Goal: Task Accomplishment & Management: Manage account settings

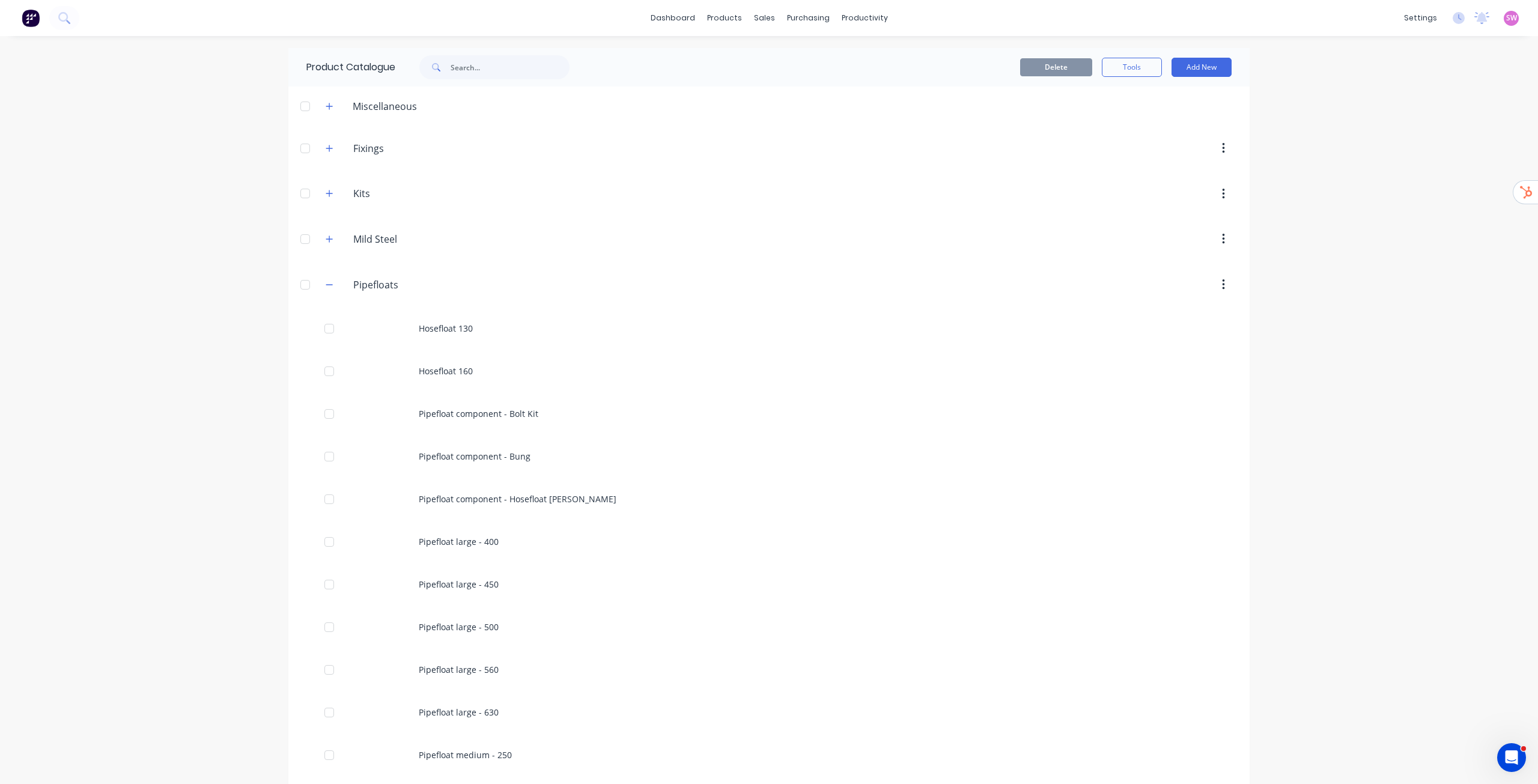
click at [1506, 17] on span "SW" at bounding box center [1512, 18] width 11 height 11
click at [1430, 144] on button "Sign out" at bounding box center [1437, 151] width 160 height 24
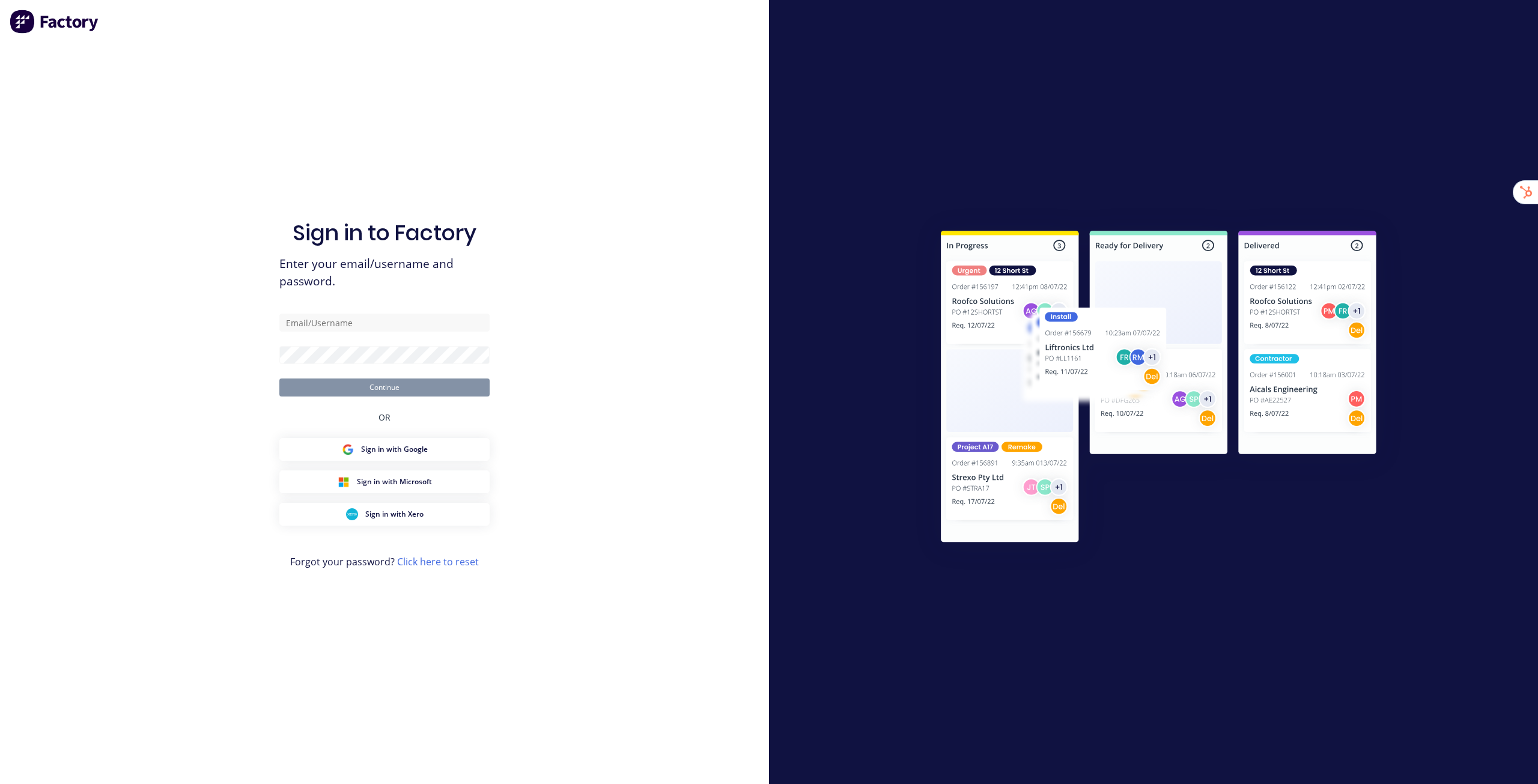
type input "[EMAIL_ADDRESS][DOMAIN_NAME]"
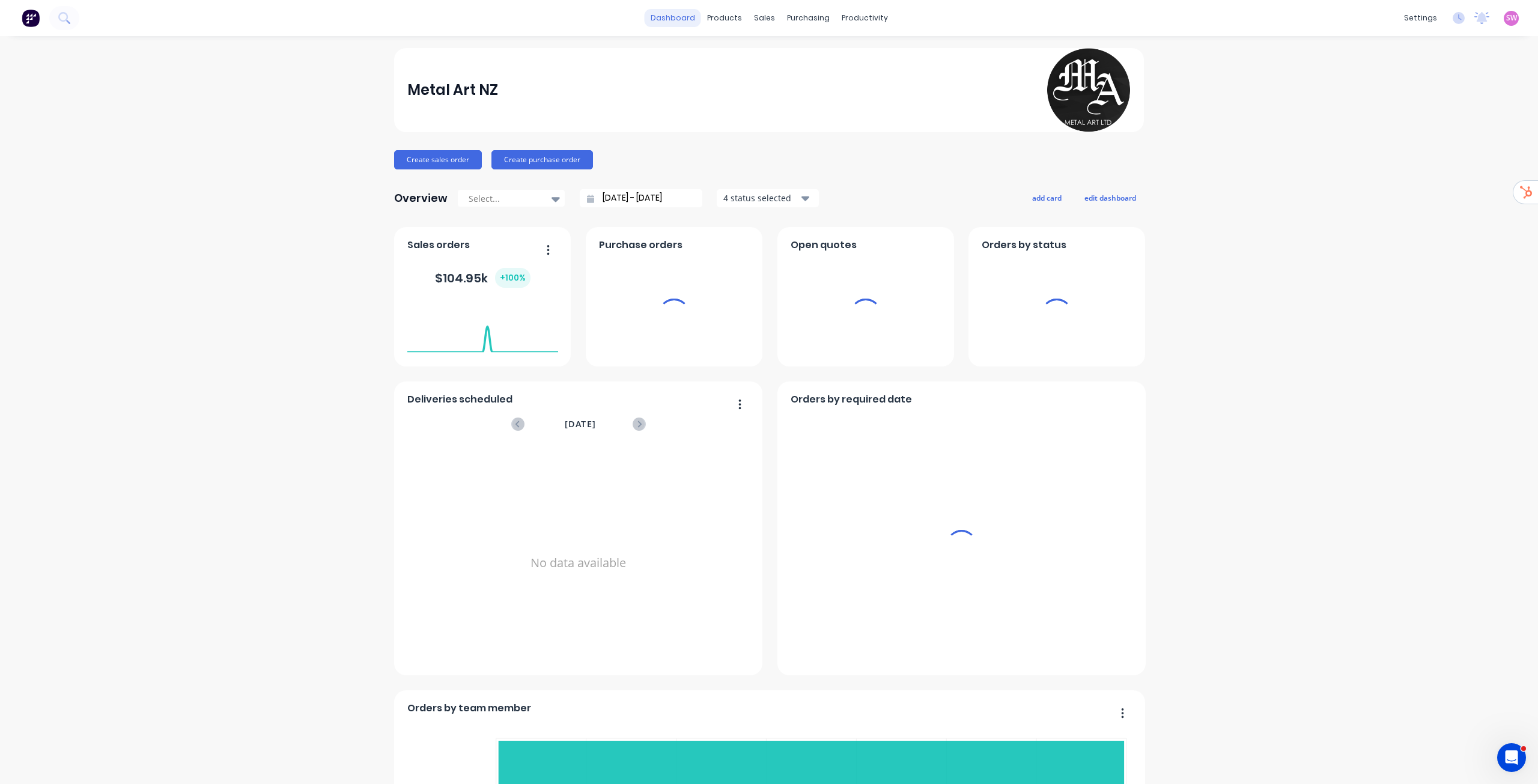
click at [687, 17] on link "dashboard" at bounding box center [673, 18] width 57 height 18
click at [1507, 23] on span "SW" at bounding box center [1512, 18] width 11 height 11
click at [1506, 18] on span "SW" at bounding box center [1512, 18] width 11 height 11
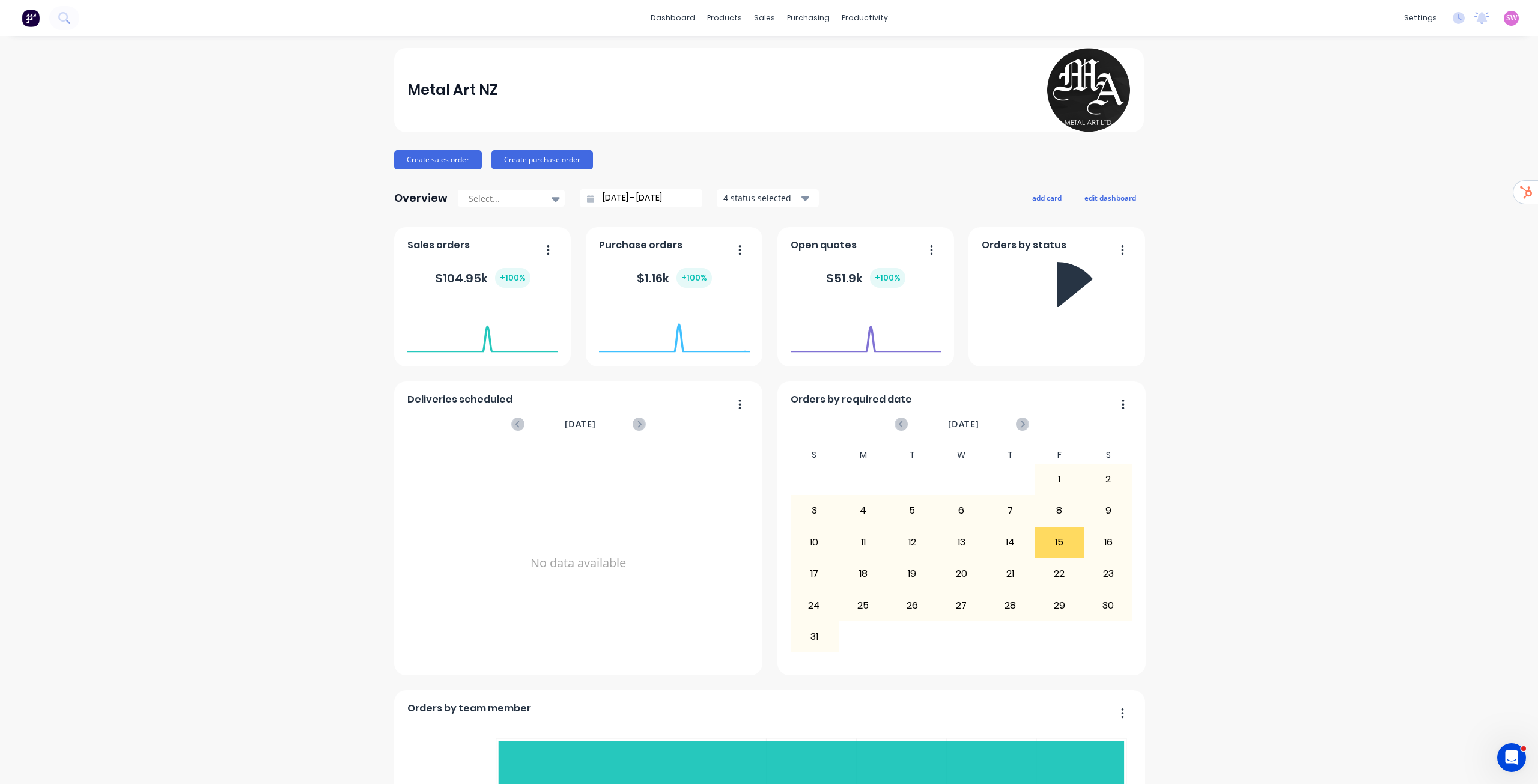
click at [1501, 30] on div "dashboard products sales purchasing productivity dashboard products Product Cat…" at bounding box center [769, 18] width 1538 height 36
click at [1506, 21] on span "SW" at bounding box center [1512, 18] width 11 height 11
click at [1399, 148] on div "Sign out" at bounding box center [1409, 151] width 32 height 11
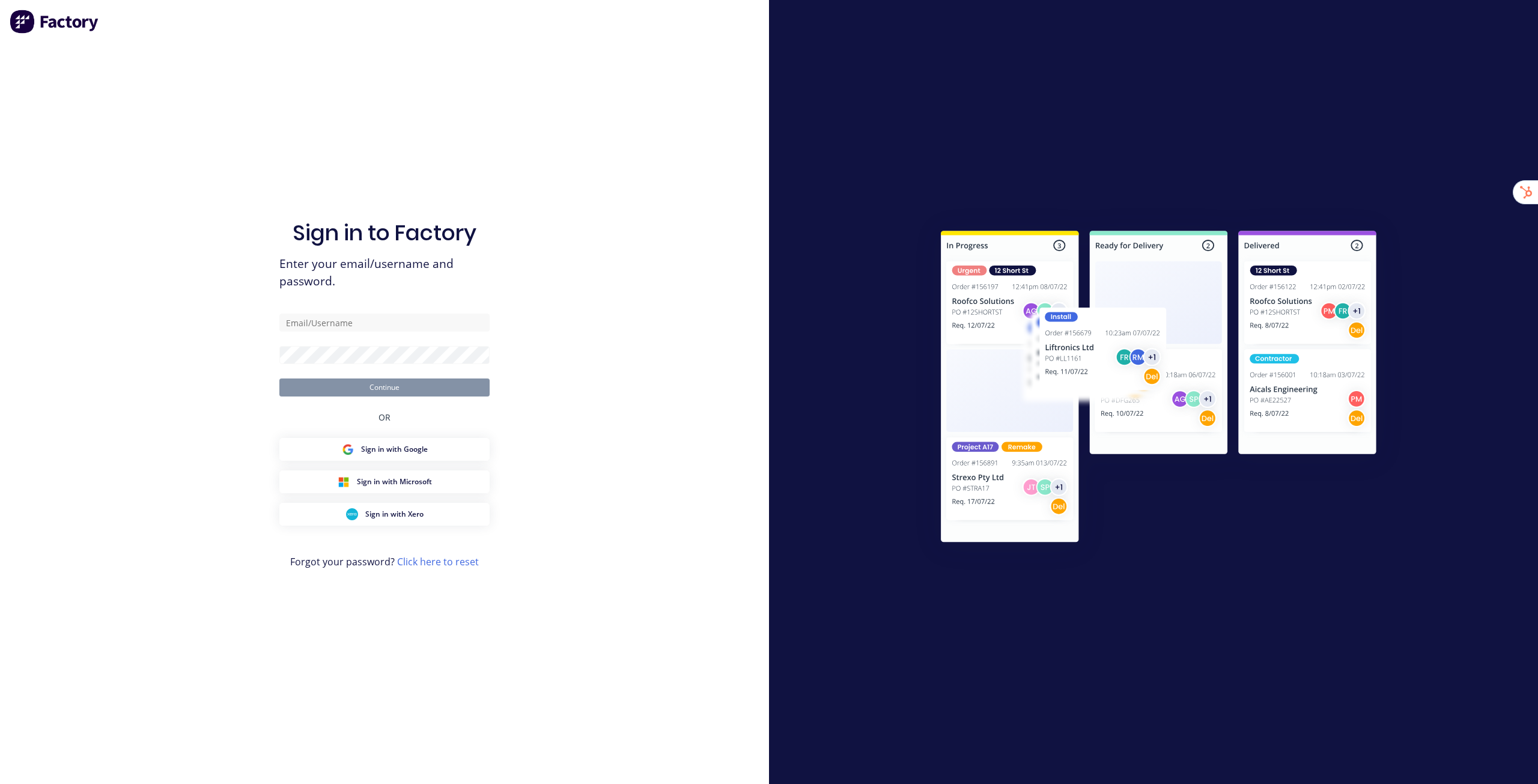
type input "[EMAIL_ADDRESS][DOMAIN_NAME]"
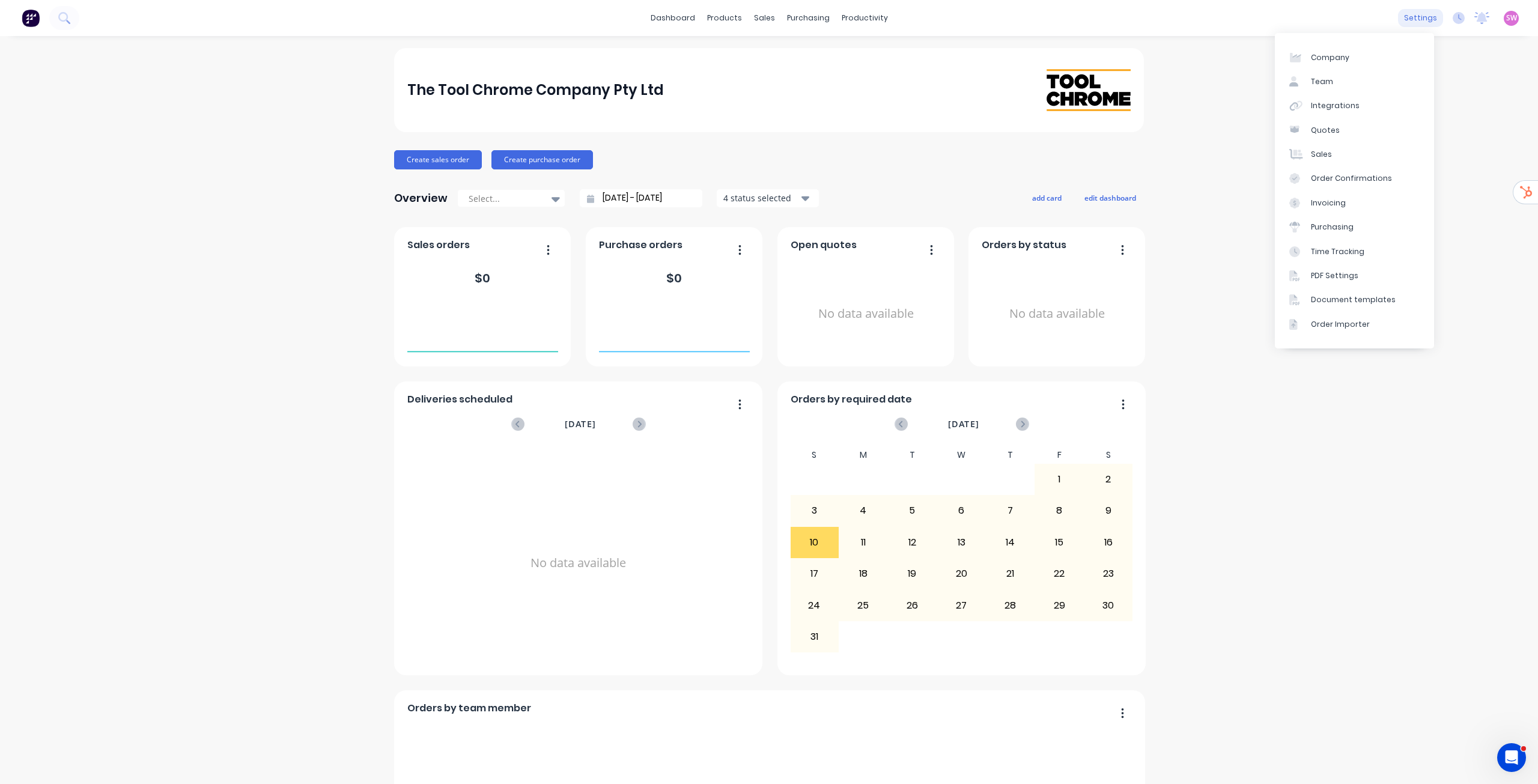
click at [1420, 14] on div "settings" at bounding box center [1420, 18] width 45 height 18
click at [1348, 107] on div "Integrations" at bounding box center [1336, 106] width 49 height 11
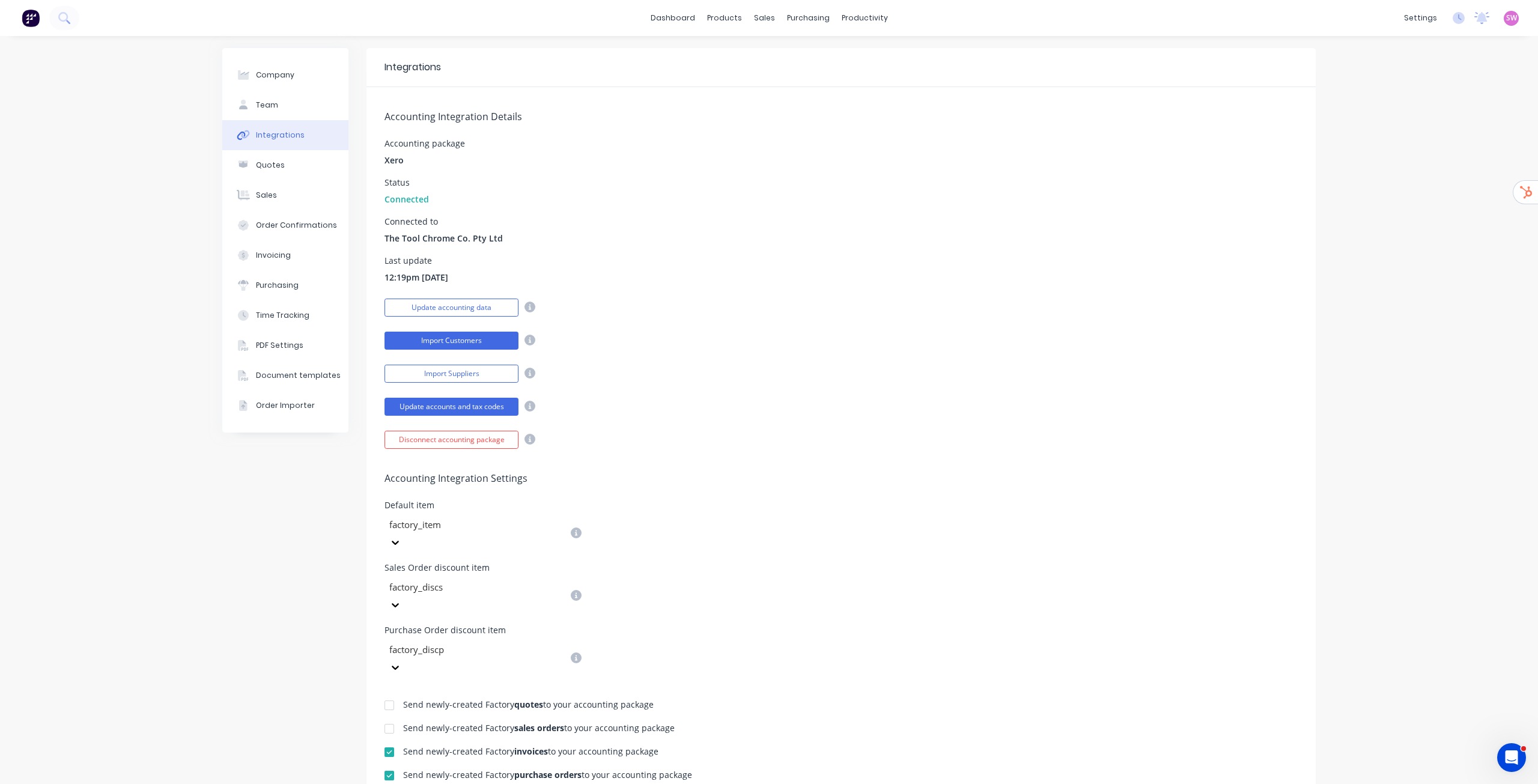
click at [467, 342] on button "Import Customers" at bounding box center [451, 340] width 134 height 18
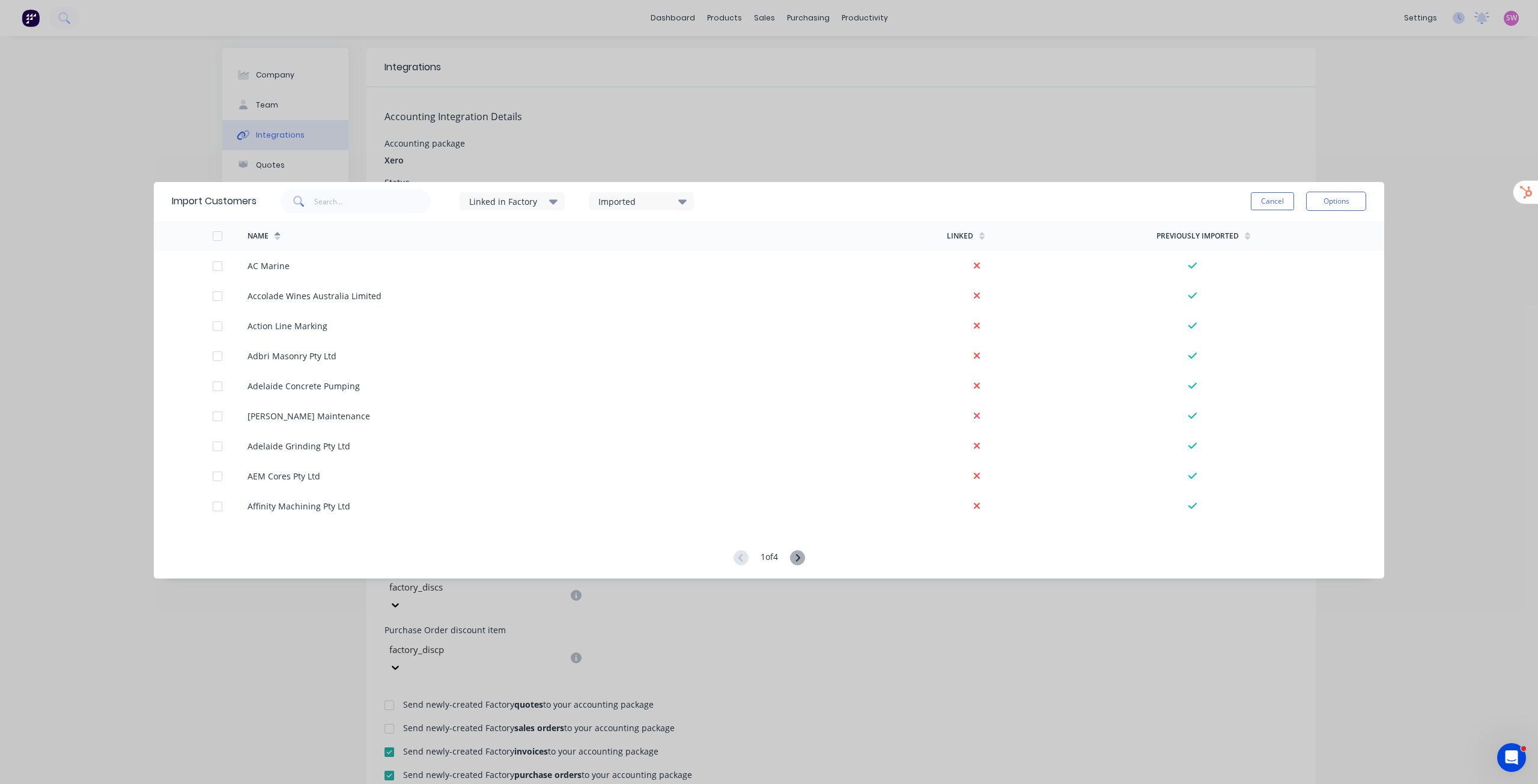
click at [1357, 86] on div "Import Customers Linked in Factory Imported Cancel Options Name Linked Previous…" at bounding box center [769, 392] width 1538 height 784
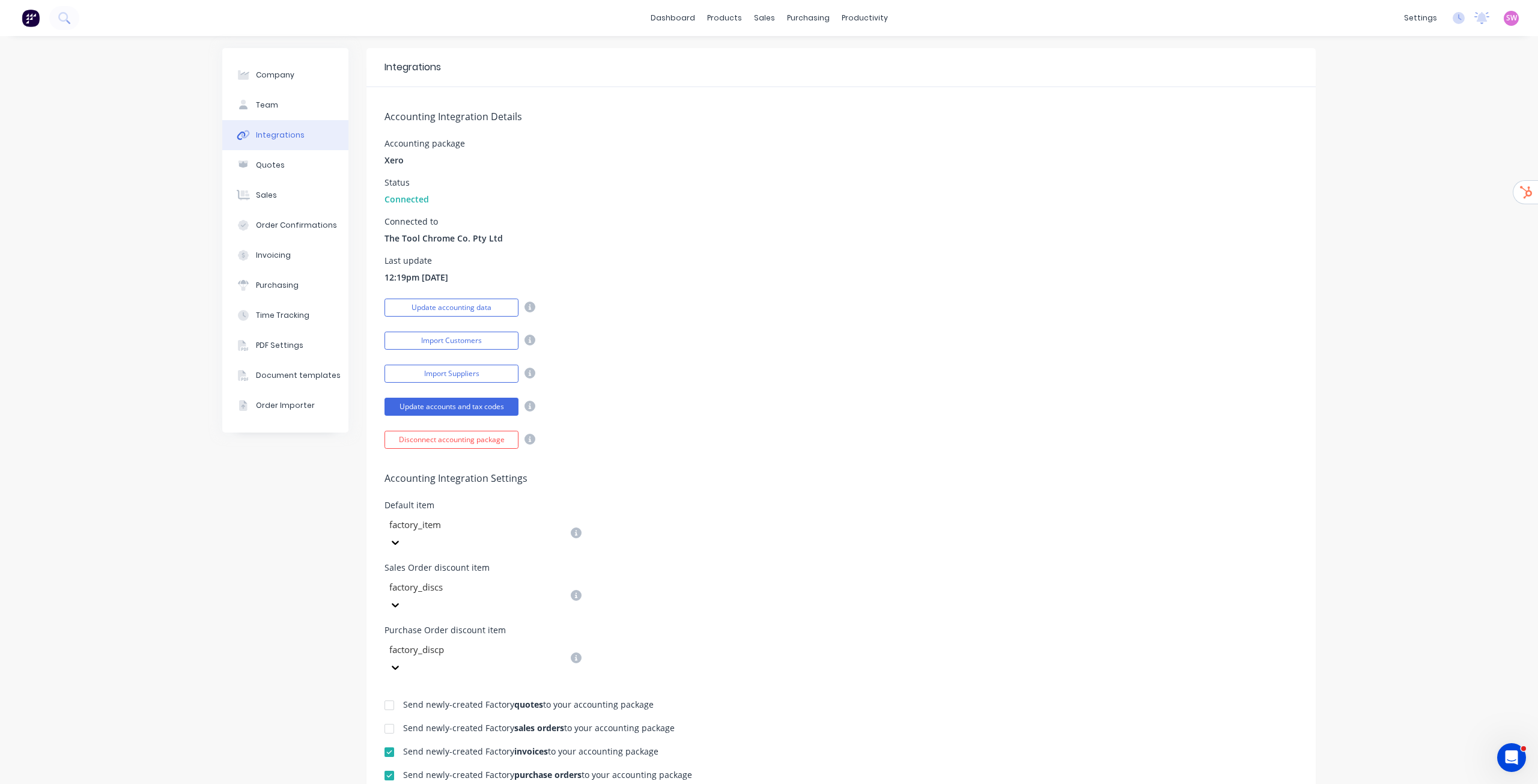
click at [35, 21] on img at bounding box center [30, 18] width 18 height 18
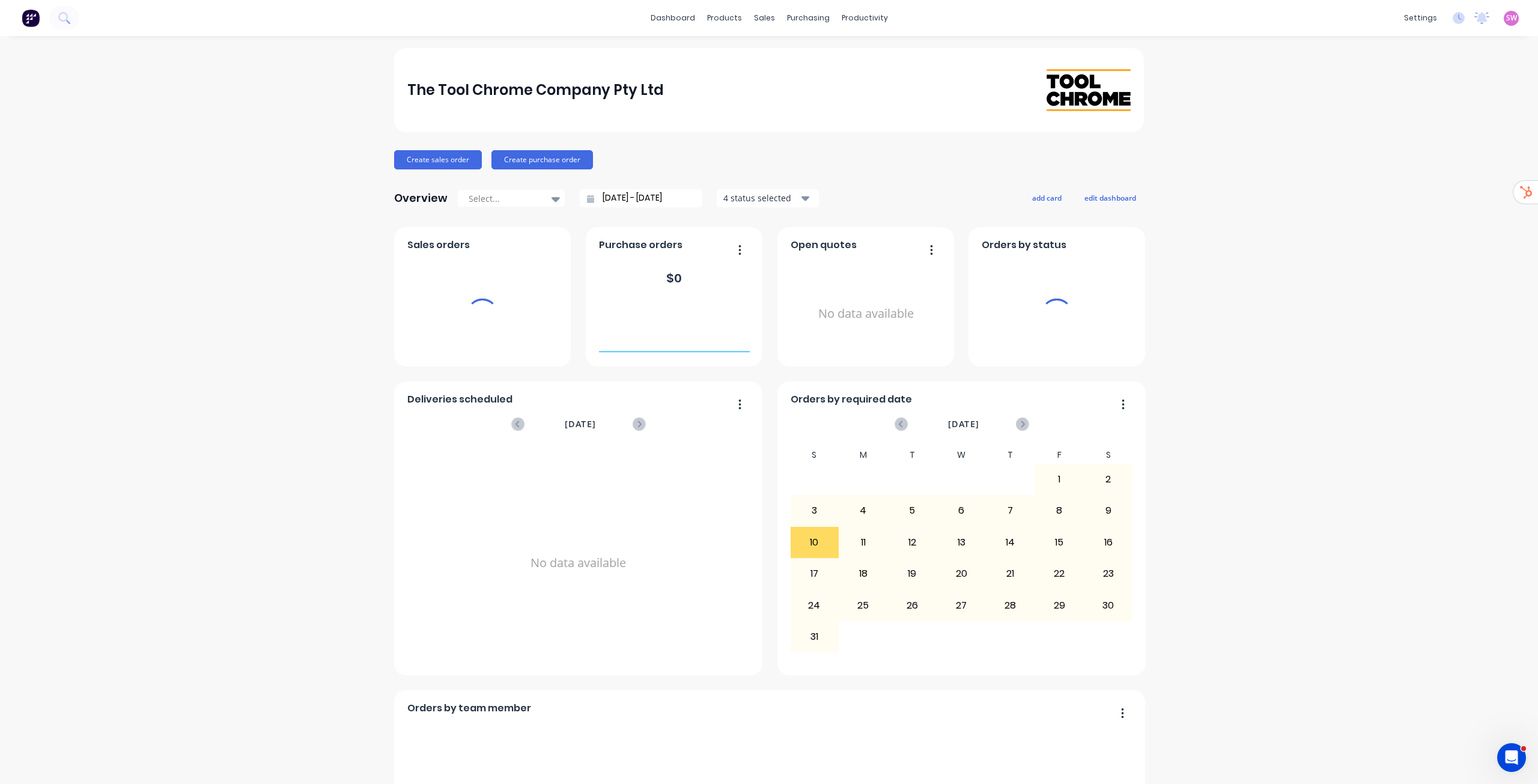
click at [1506, 18] on span "SW" at bounding box center [1512, 18] width 11 height 11
click at [1401, 151] on div "Sign out" at bounding box center [1409, 151] width 32 height 11
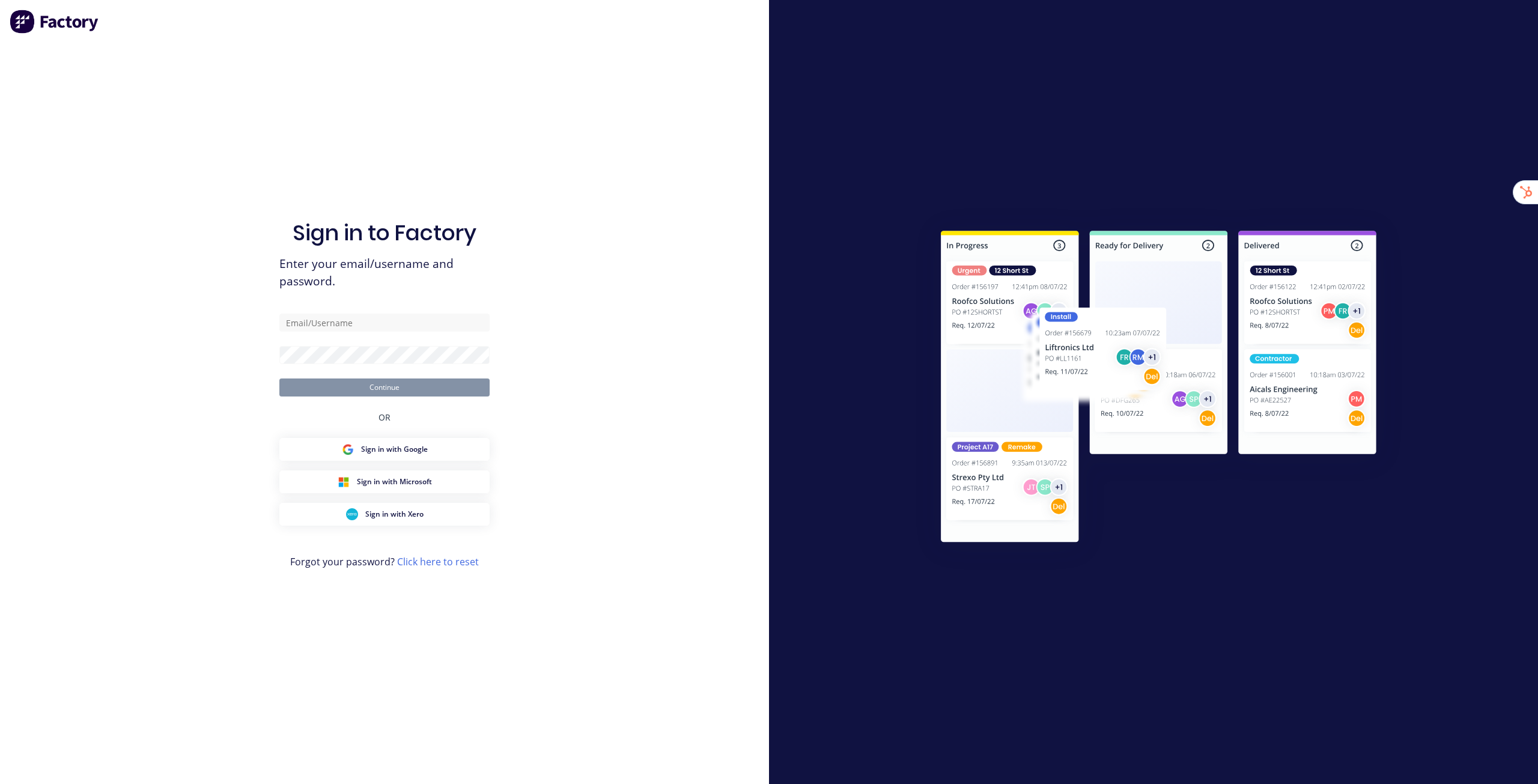
type input "[EMAIL_ADDRESS][DOMAIN_NAME]"
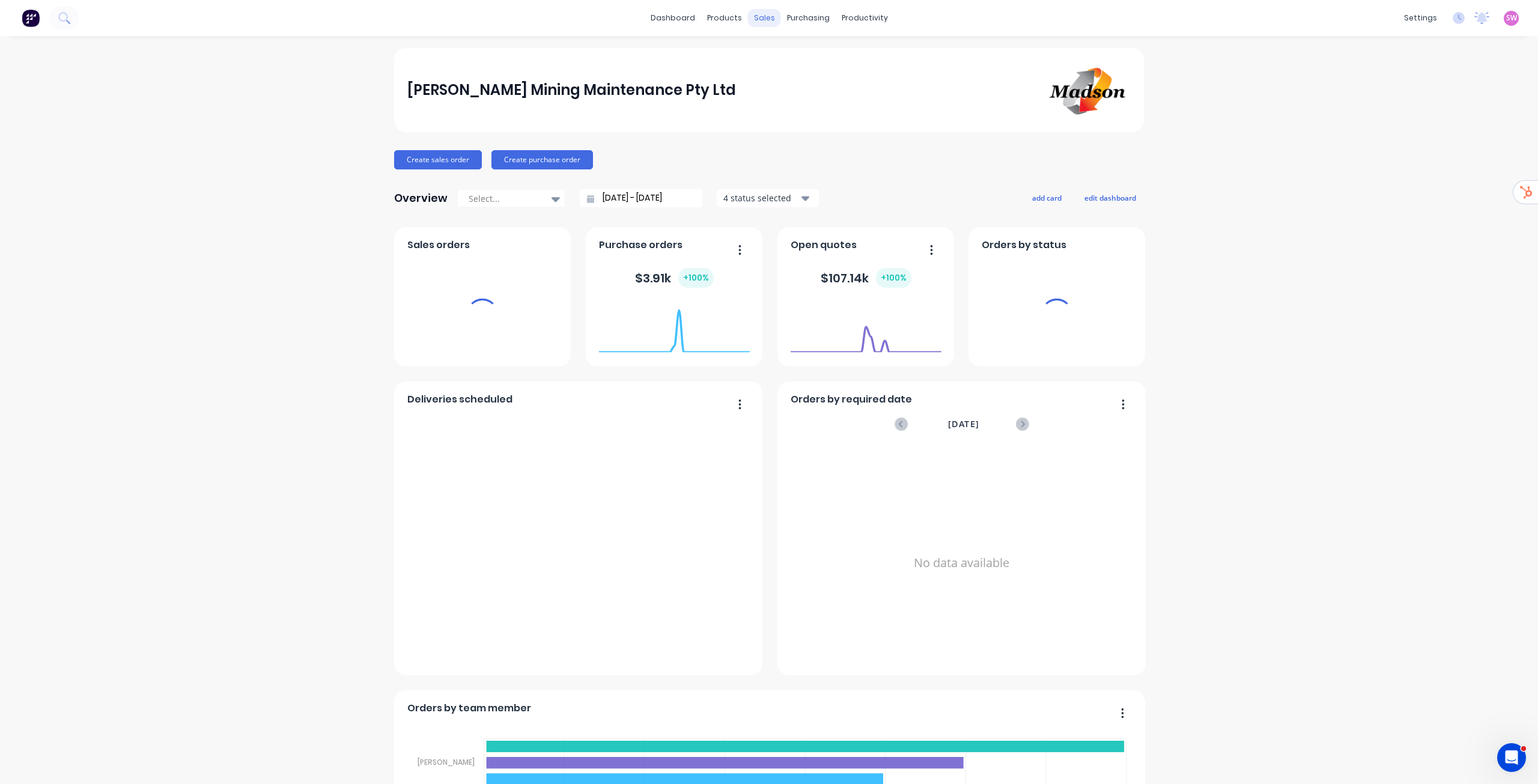
click at [769, 24] on div "sales" at bounding box center [765, 18] width 33 height 18
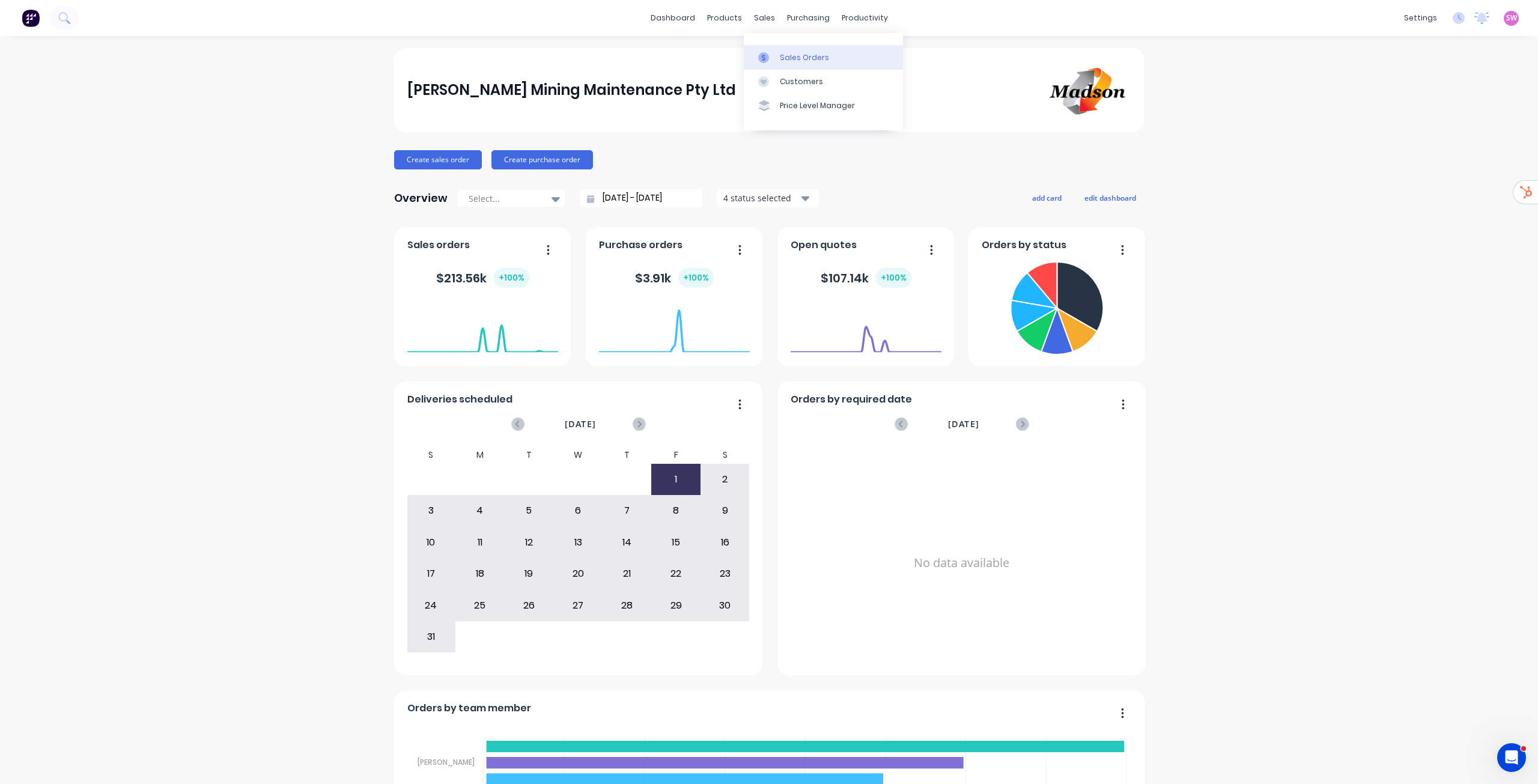
click at [781, 53] on div "Sales Orders" at bounding box center [804, 57] width 49 height 11
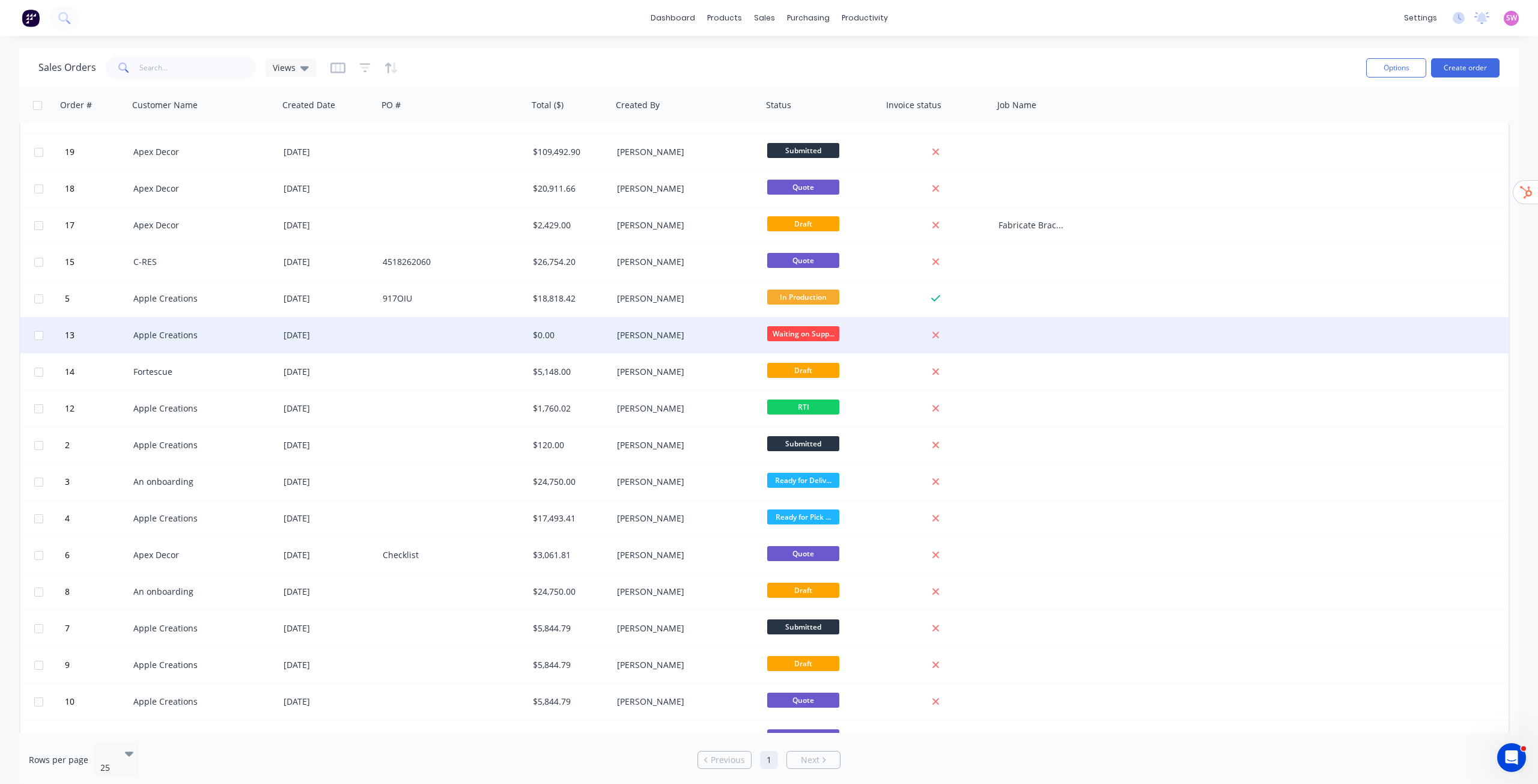
scroll to position [50, 0]
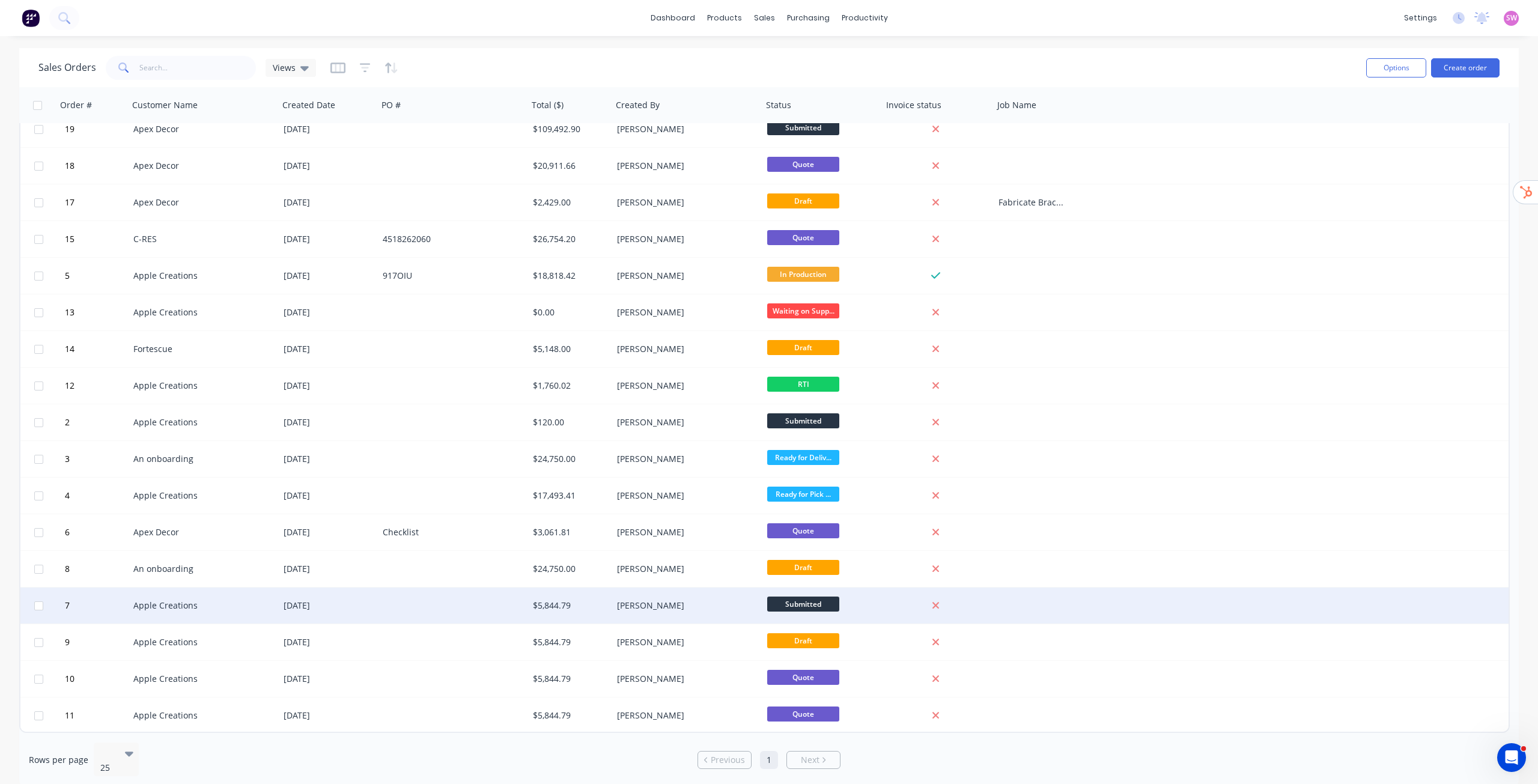
click at [691, 613] on div "Leigh Parker" at bounding box center [687, 605] width 150 height 36
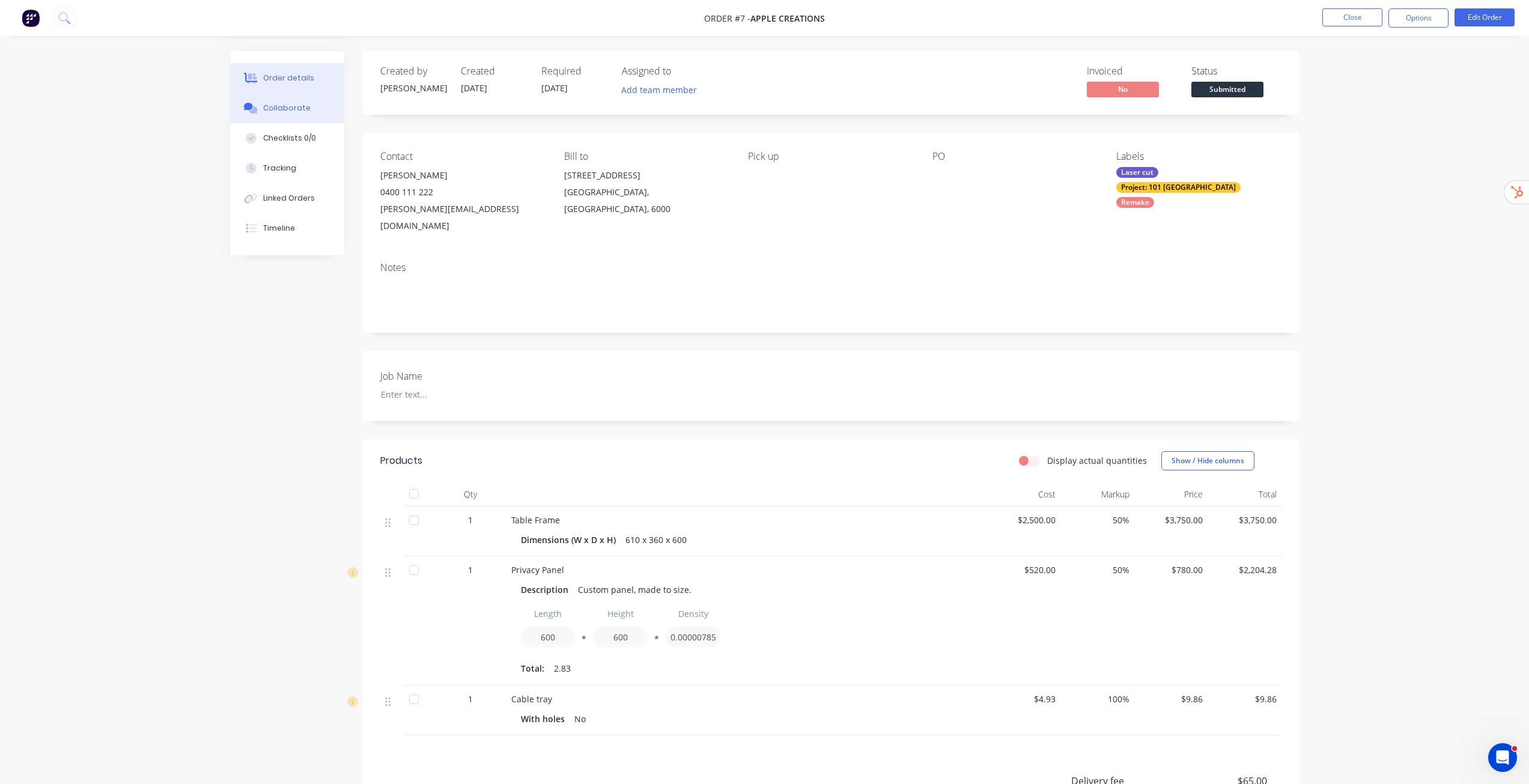
click at [290, 105] on div "Collaborate" at bounding box center [287, 108] width 48 height 11
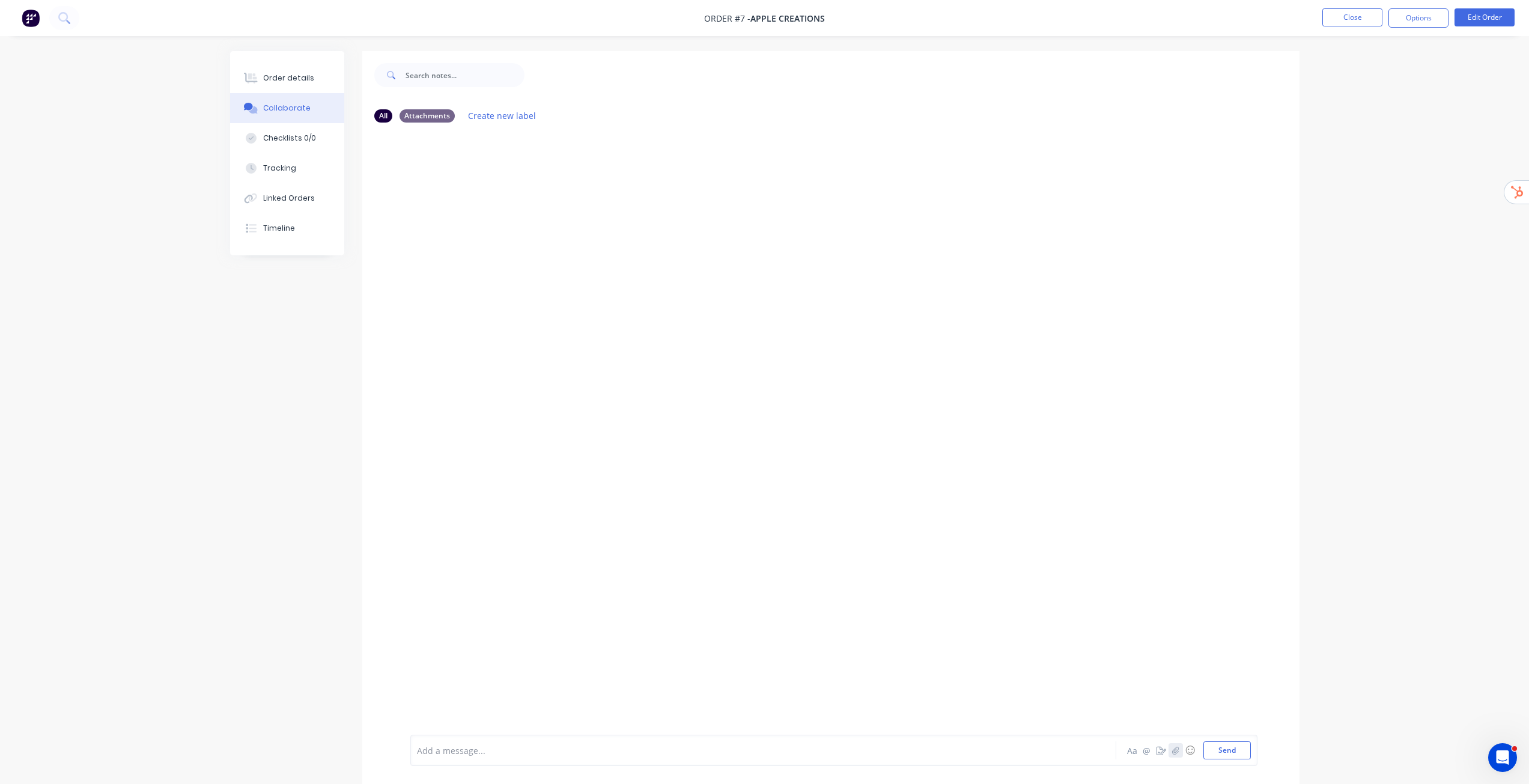
click at [1178, 748] on icon "button" at bounding box center [1175, 749] width 7 height 8
click at [1242, 750] on button "Send" at bounding box center [1227, 750] width 48 height 18
click at [1357, 16] on button "Close" at bounding box center [1353, 17] width 60 height 18
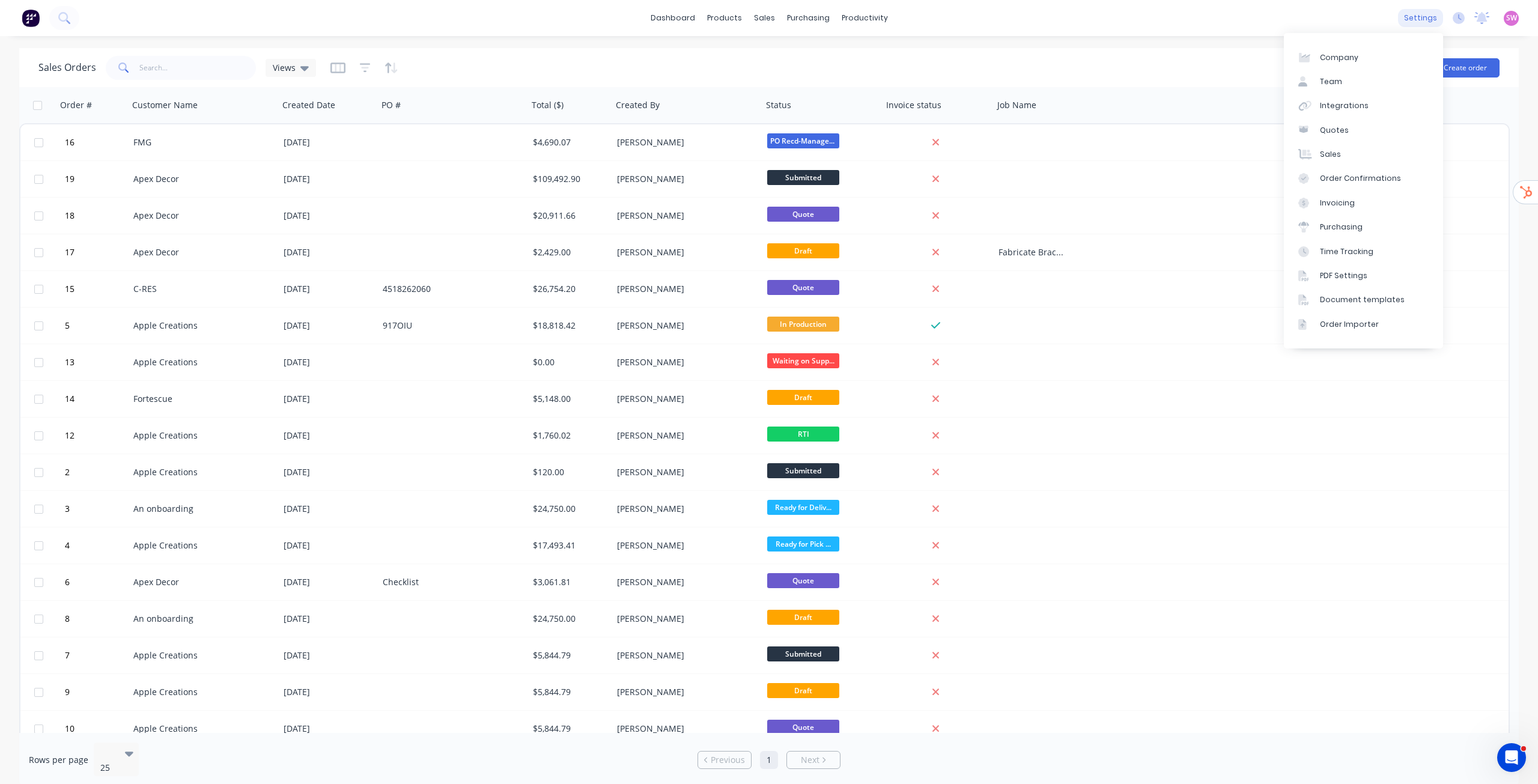
click at [1412, 16] on div "settings" at bounding box center [1420, 18] width 45 height 18
click at [637, 60] on div "Sales Orders Views" at bounding box center [697, 68] width 1318 height 29
click at [791, 44] on div "Sales Orders Customers Price Level Manager" at bounding box center [828, 82] width 160 height 97
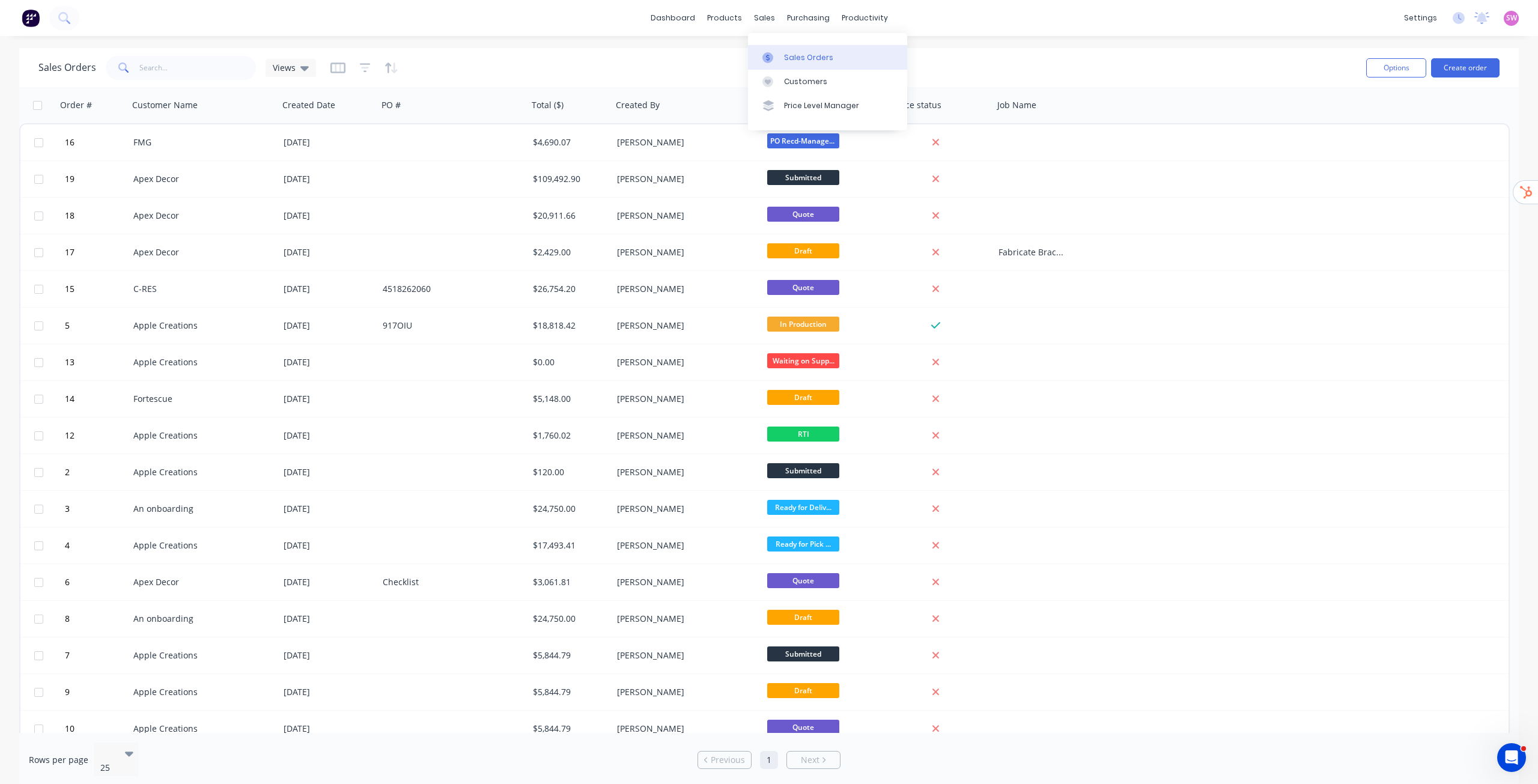
click at [793, 54] on div "Sales Orders" at bounding box center [809, 57] width 49 height 11
click at [1110, 54] on div "Sales Orders Views" at bounding box center [697, 68] width 1318 height 29
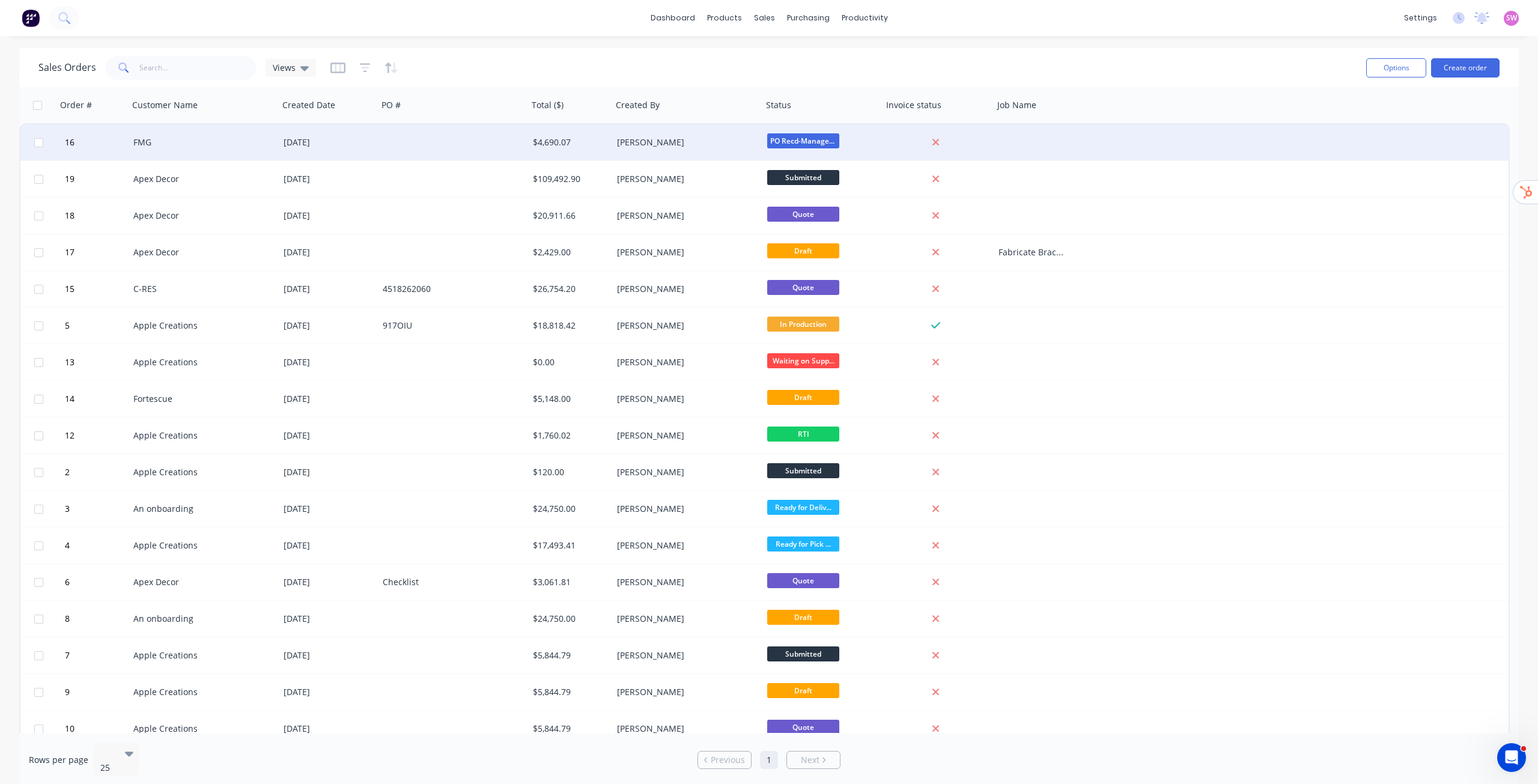
click at [482, 146] on div at bounding box center [453, 142] width 150 height 36
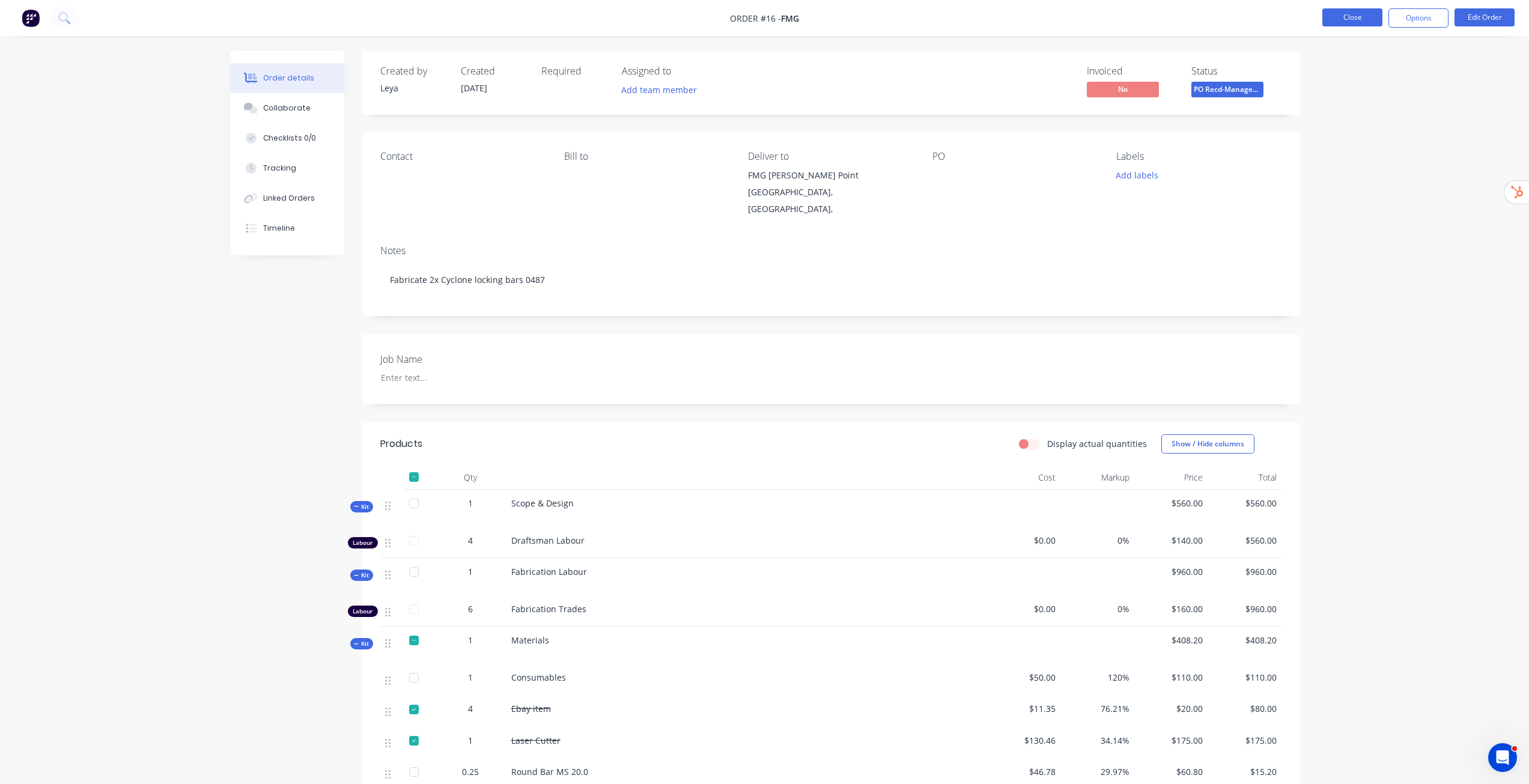
click at [1358, 25] on button "Close" at bounding box center [1353, 17] width 60 height 18
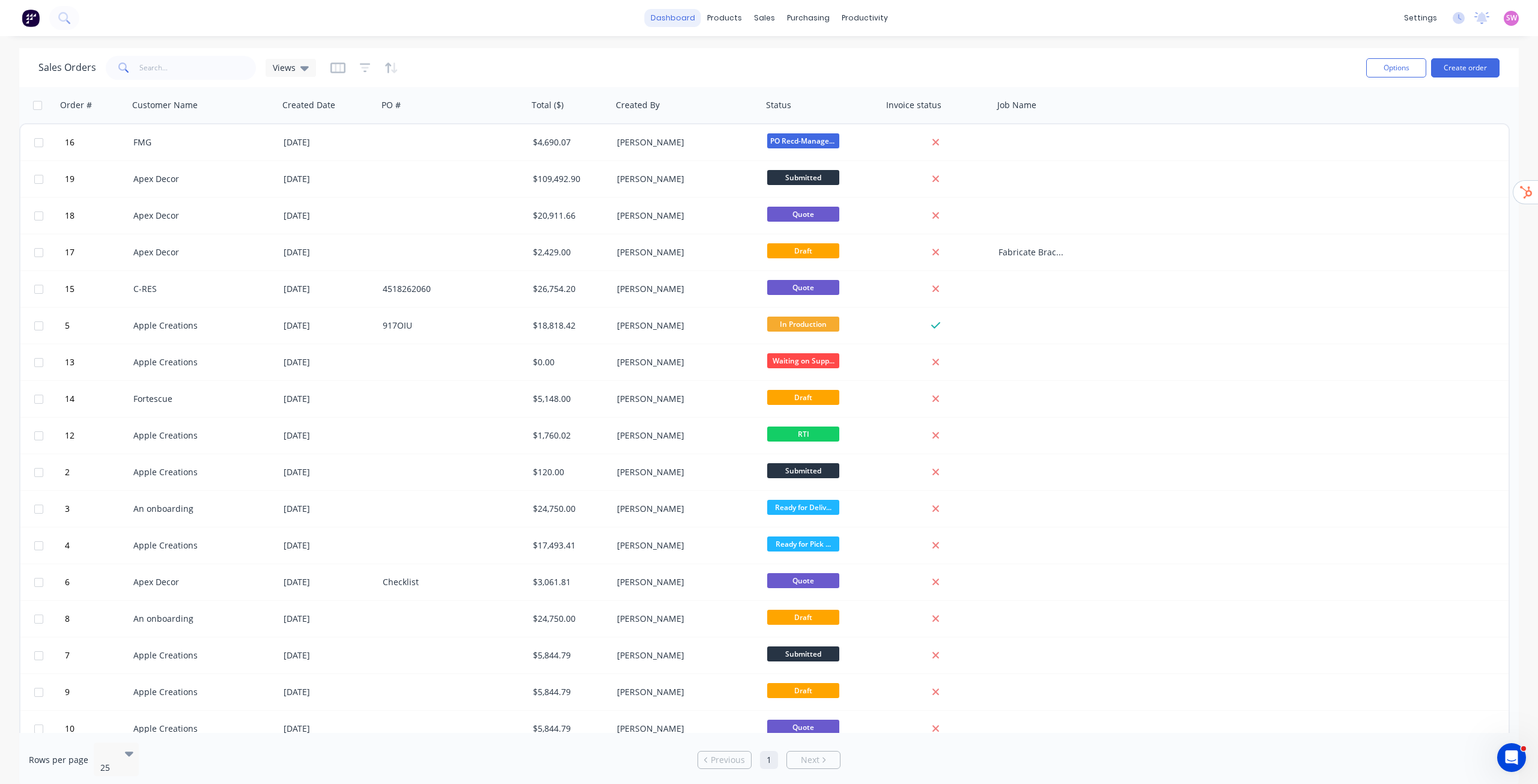
click at [678, 18] on link "dashboard" at bounding box center [673, 18] width 57 height 18
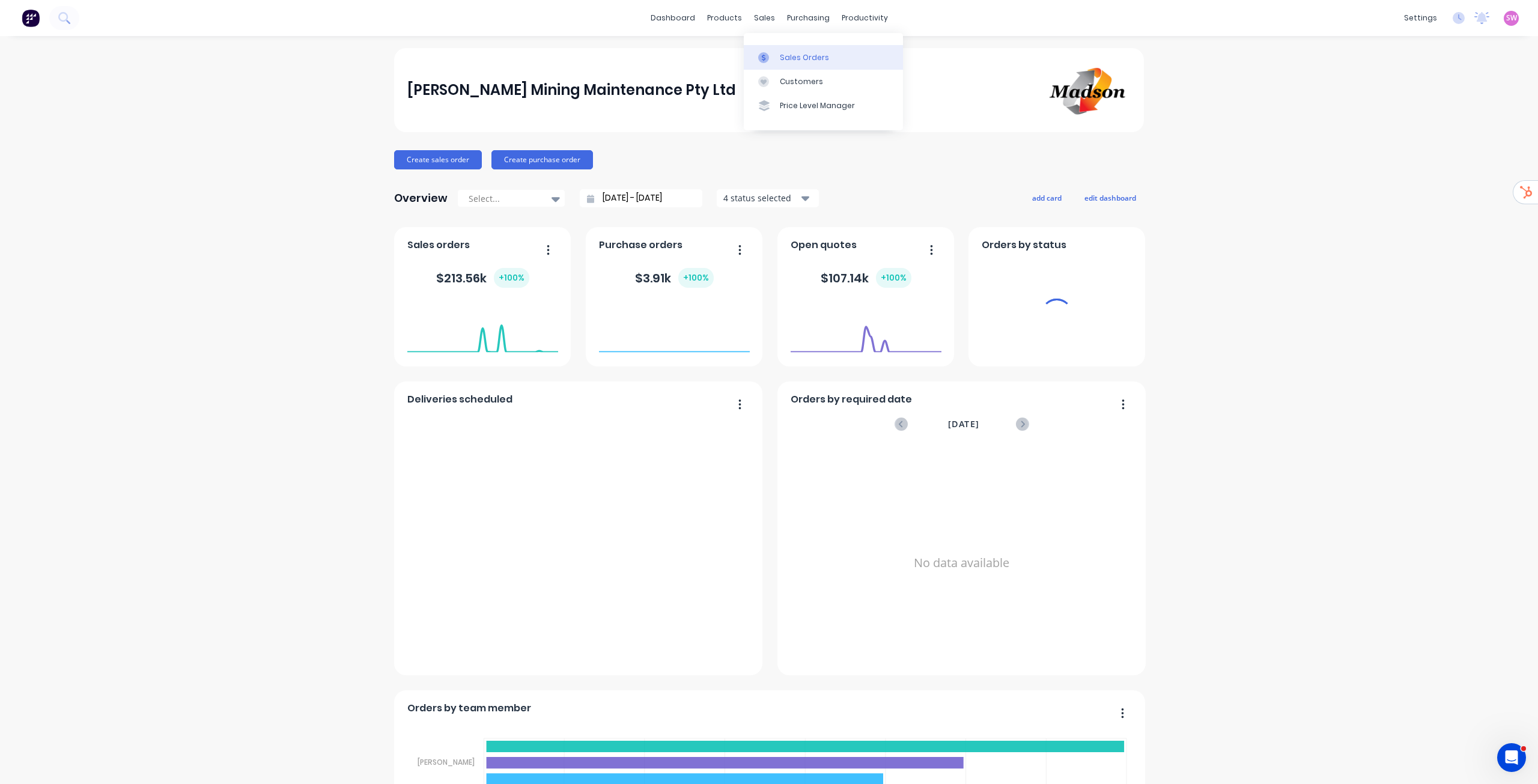
click at [787, 57] on div "Sales Orders" at bounding box center [804, 57] width 49 height 11
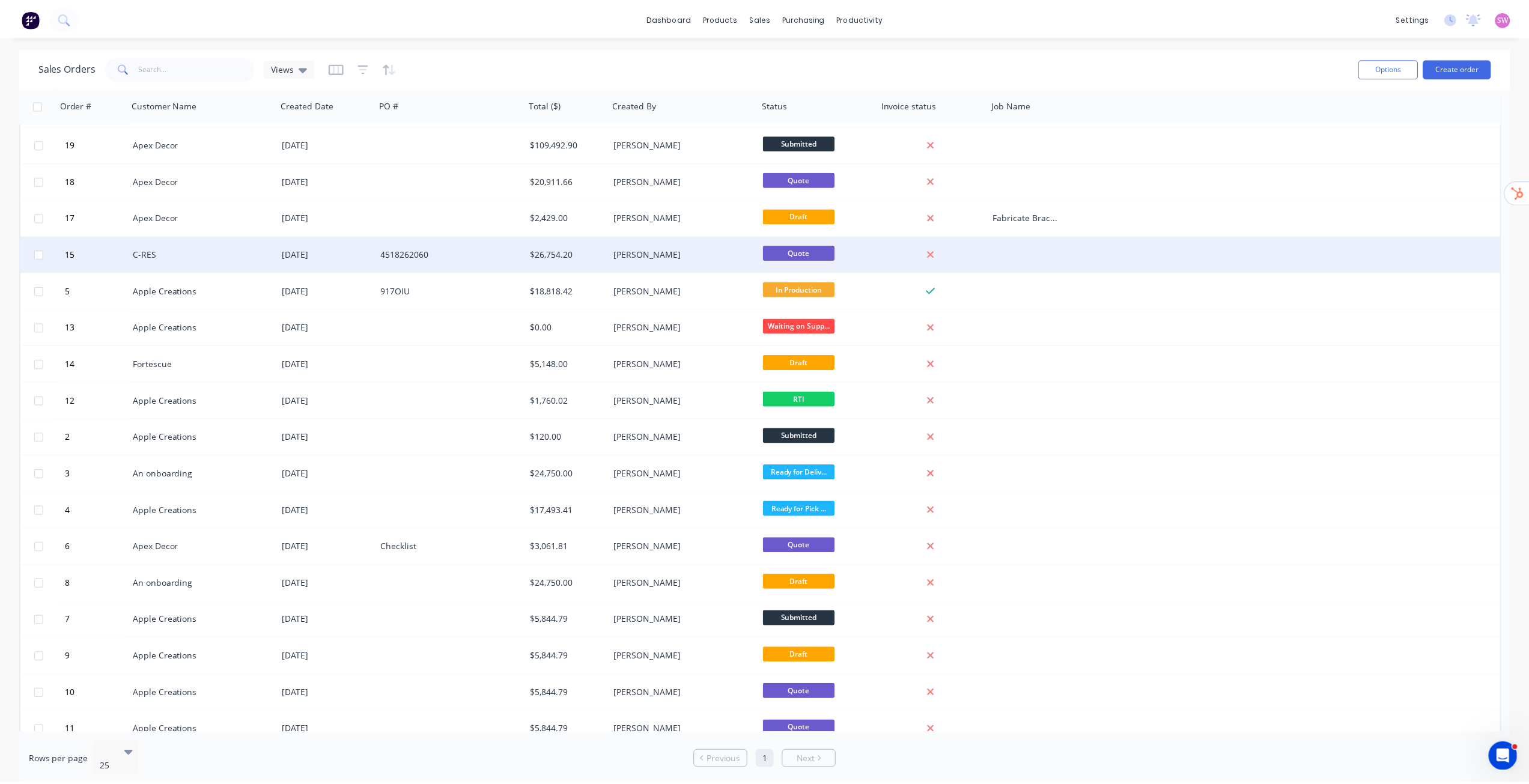
scroll to position [50, 0]
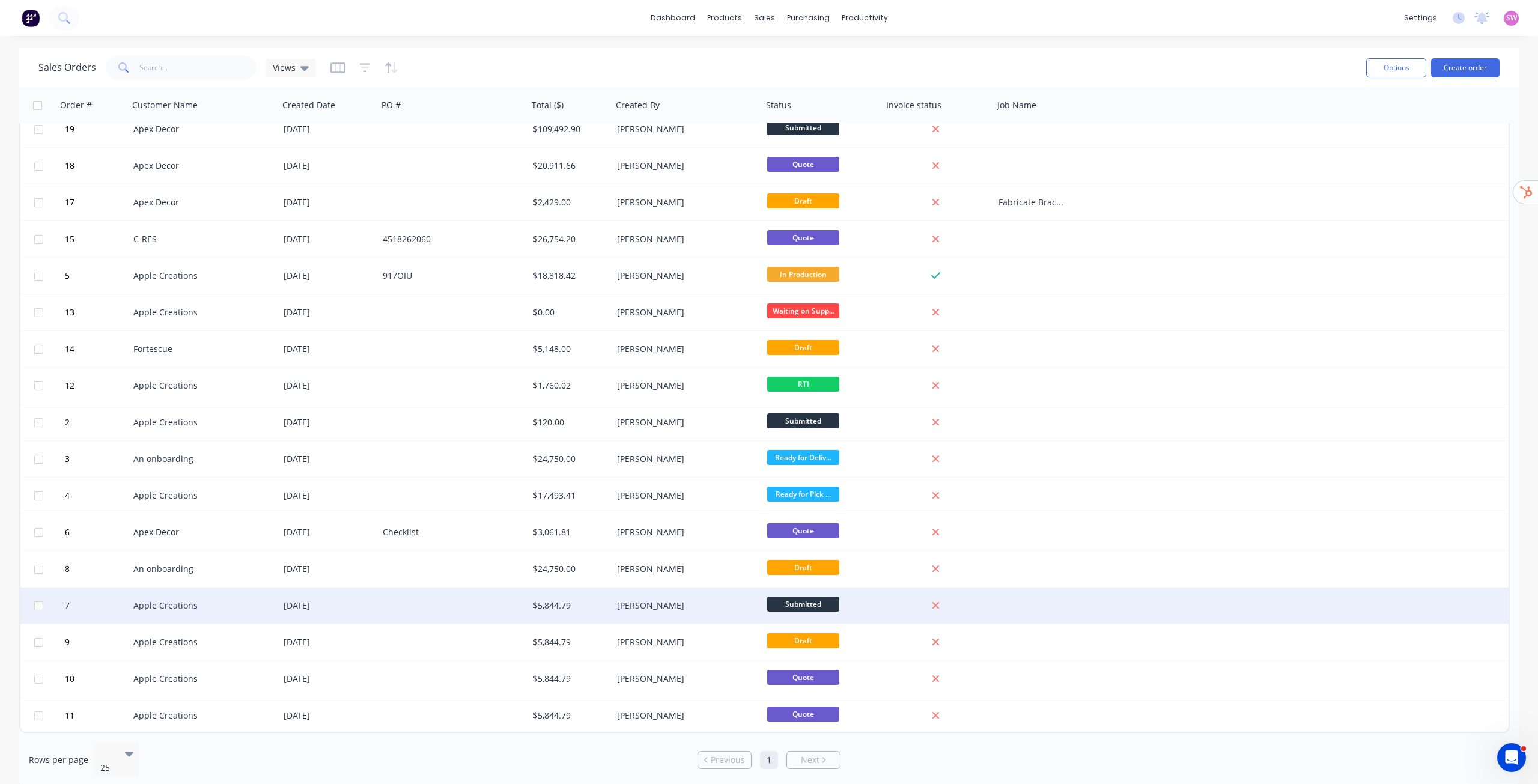
click at [470, 603] on div at bounding box center [453, 605] width 150 height 36
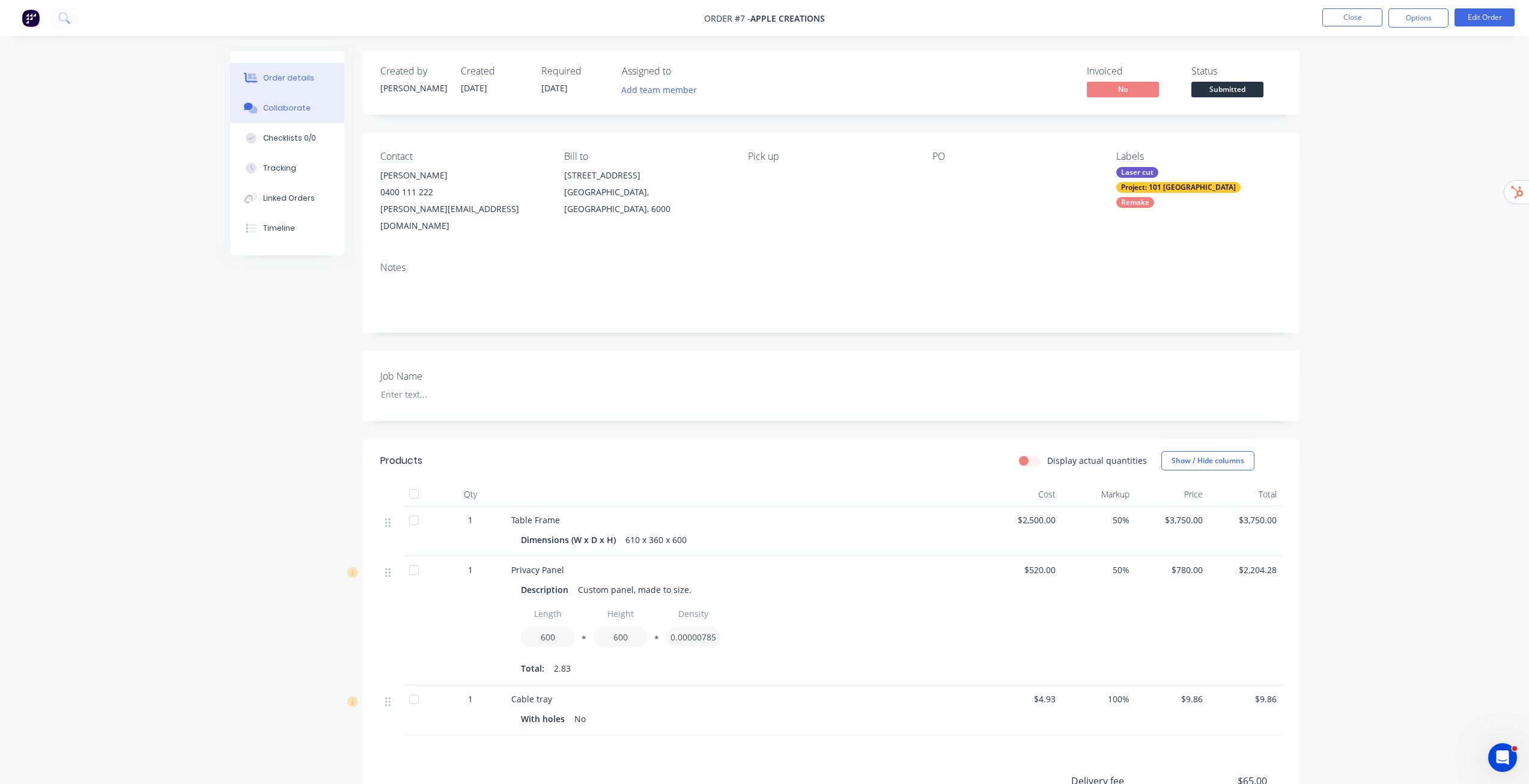
click at [304, 115] on button "Collaborate" at bounding box center [287, 108] width 114 height 30
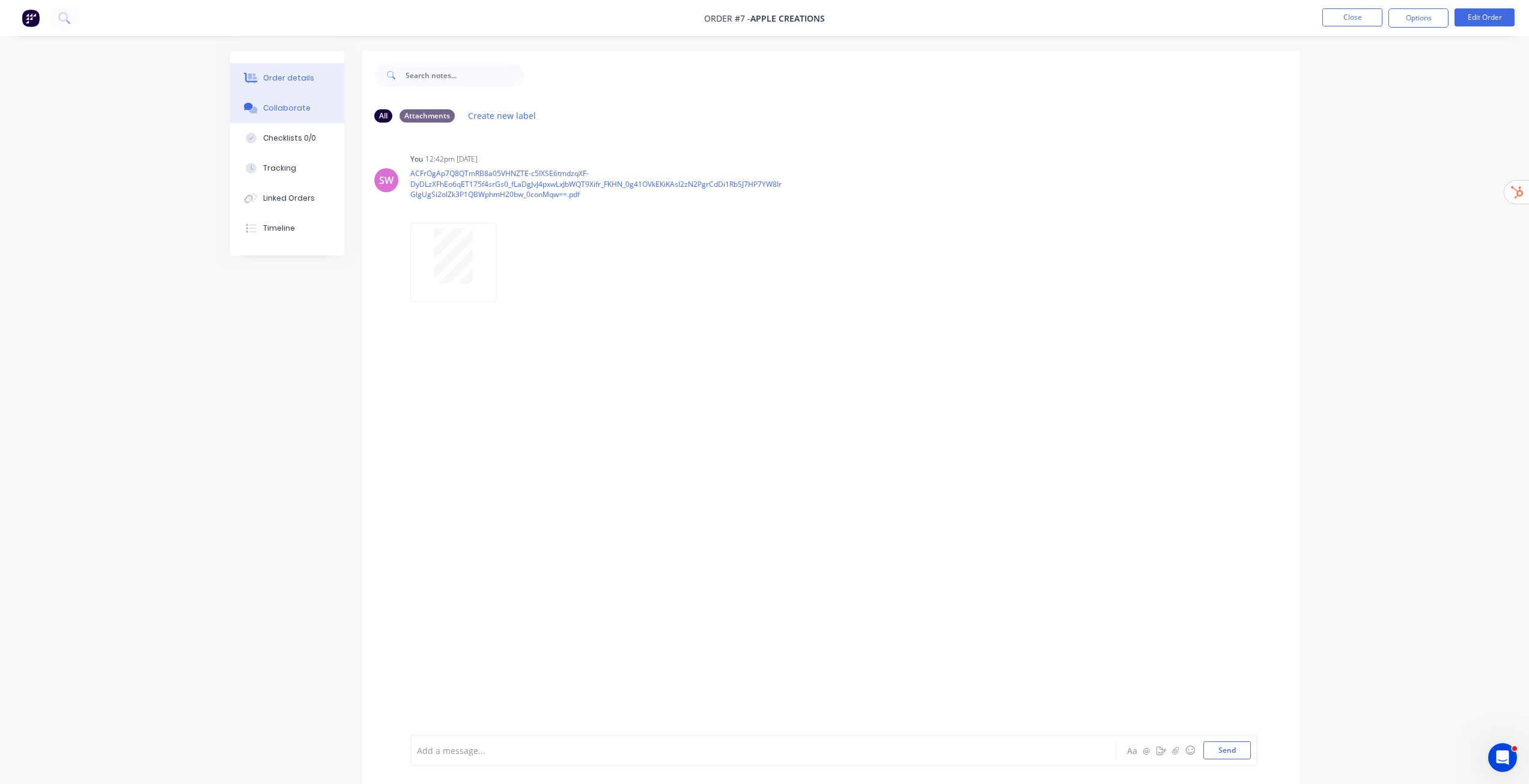
click at [310, 71] on button "Order details" at bounding box center [287, 78] width 114 height 30
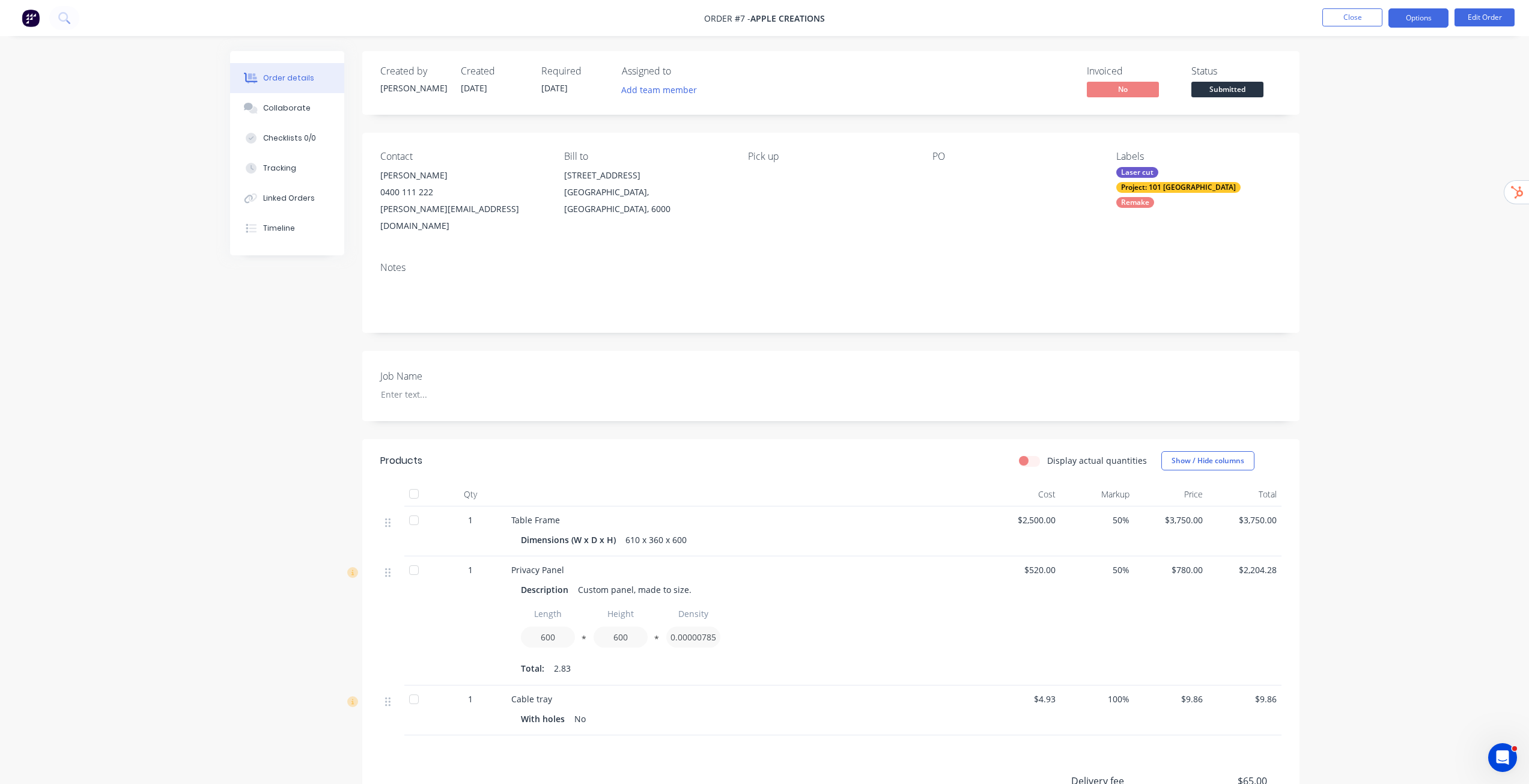
click at [1417, 18] on button "Options" at bounding box center [1419, 18] width 60 height 19
click at [1368, 76] on div "Invoice" at bounding box center [1383, 73] width 110 height 18
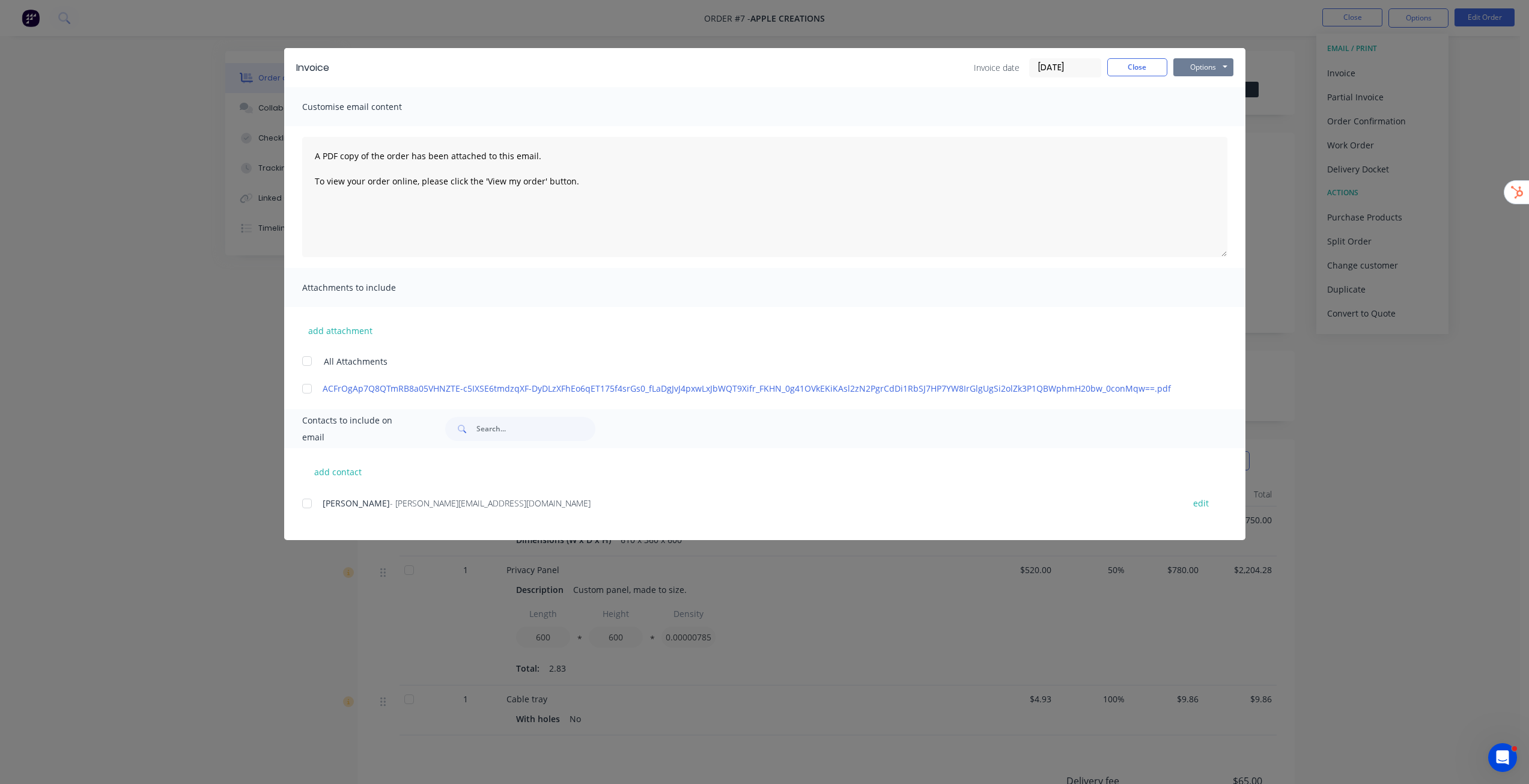
click at [1221, 68] on button "Options" at bounding box center [1203, 67] width 60 height 18
click at [609, 111] on div "Customise email content" at bounding box center [765, 107] width 962 height 39
click at [304, 389] on div at bounding box center [307, 388] width 24 height 24
click at [1203, 71] on button "Options" at bounding box center [1203, 67] width 60 height 18
click at [1203, 93] on button "Preview" at bounding box center [1211, 88] width 77 height 20
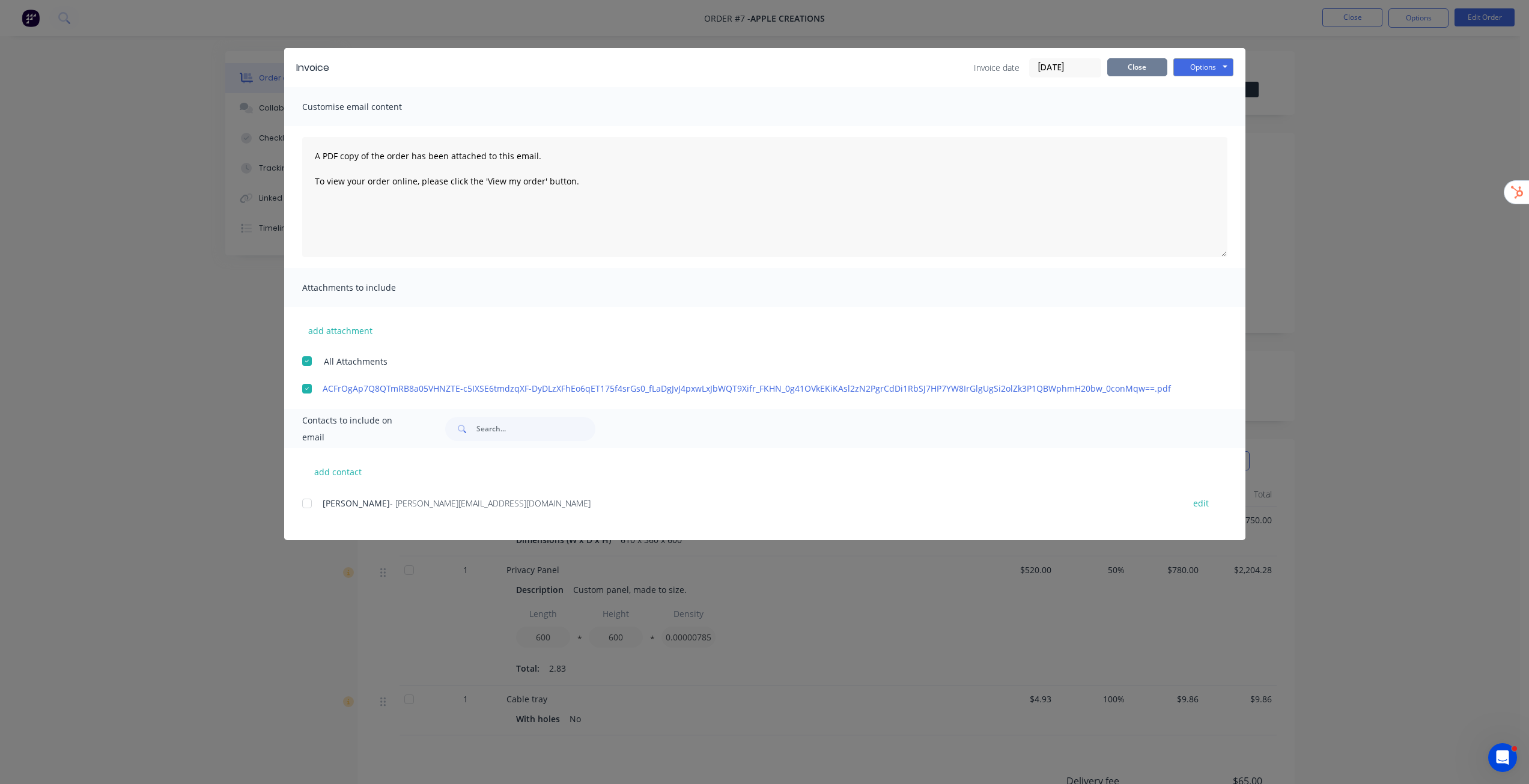
click at [1132, 68] on button "Close" at bounding box center [1137, 67] width 60 height 18
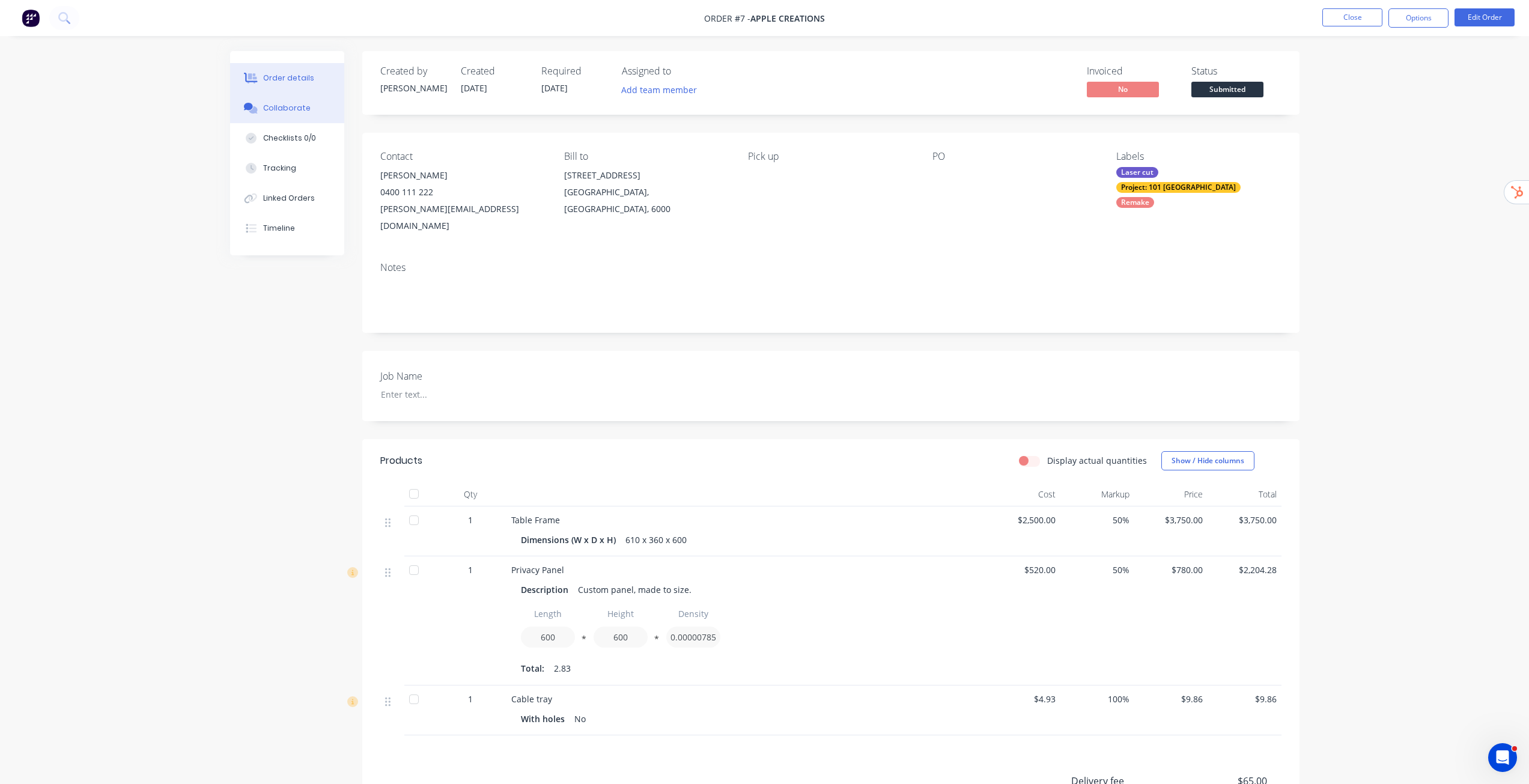
click at [299, 110] on div "Collaborate" at bounding box center [287, 108] width 48 height 11
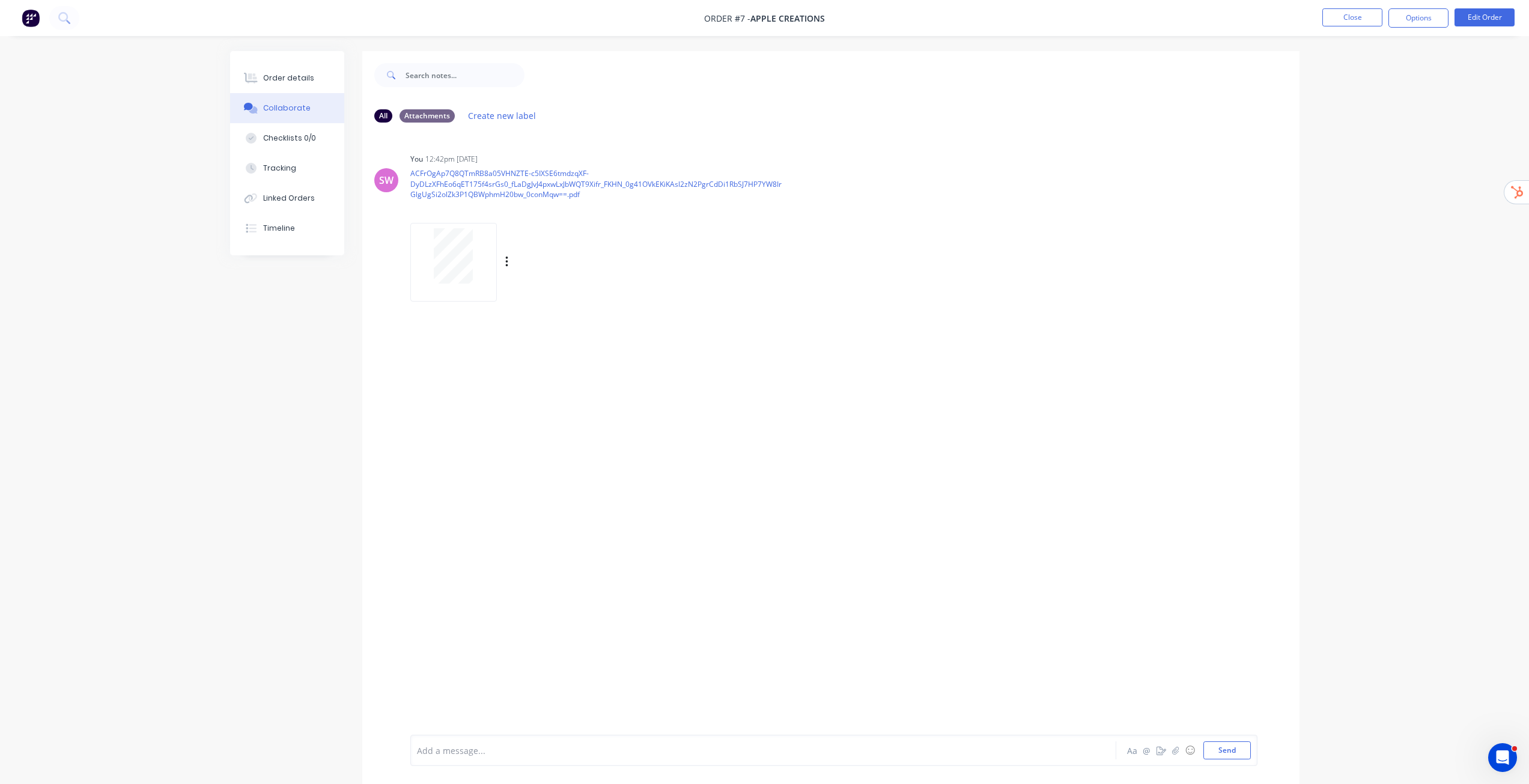
click at [484, 261] on div at bounding box center [454, 256] width 76 height 55
